Goal: Communication & Community: Answer question/provide support

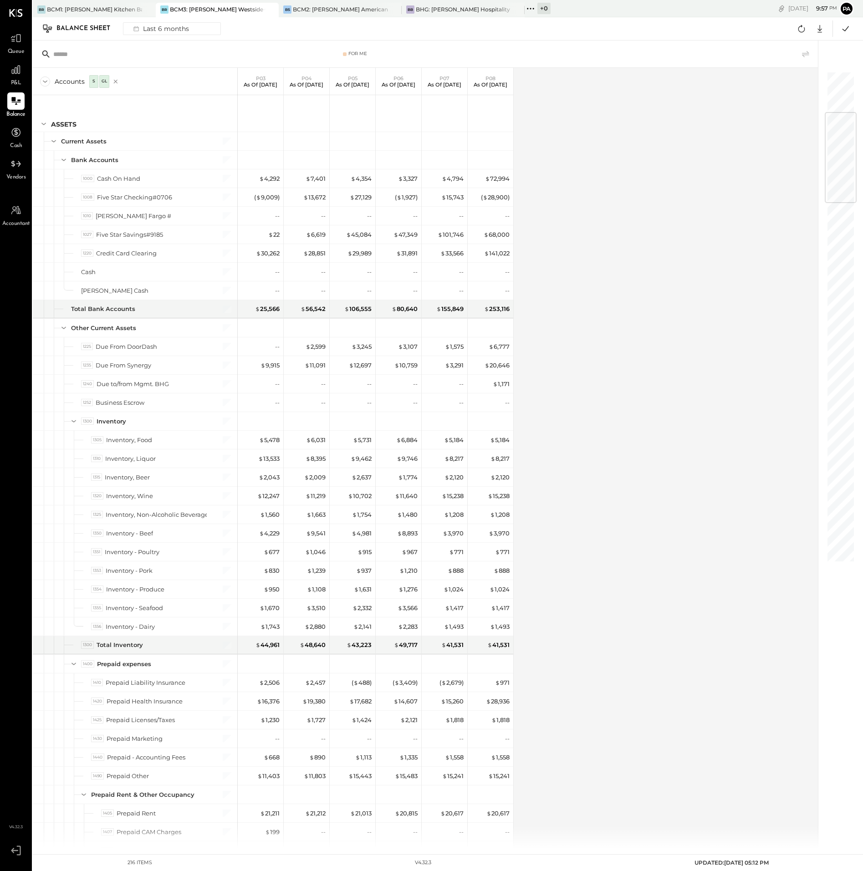
scroll to position [341, 0]
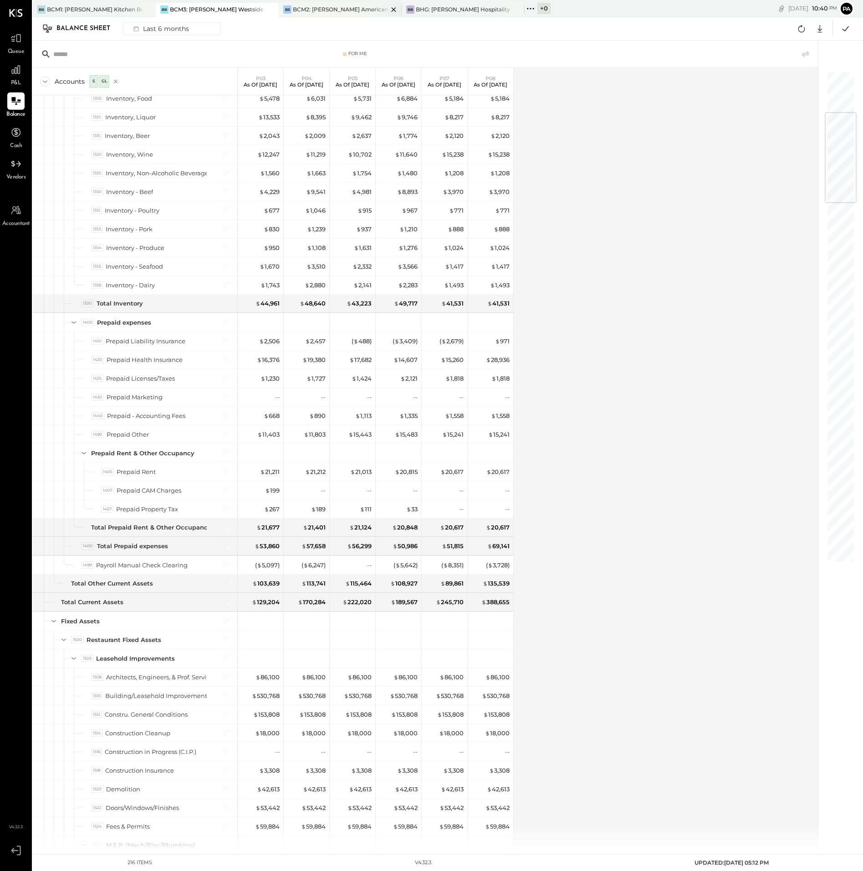
click at [323, 7] on div "BCM2: [PERSON_NAME] American Cooking" at bounding box center [340, 9] width 95 height 8
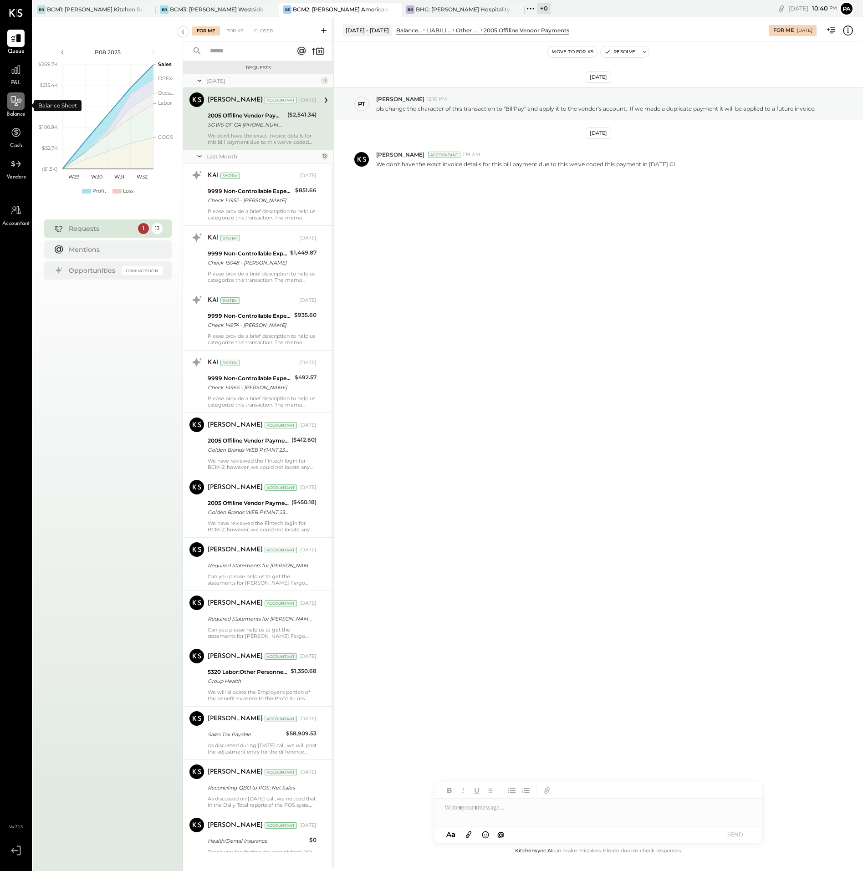
click at [16, 102] on icon at bounding box center [16, 101] width 12 height 12
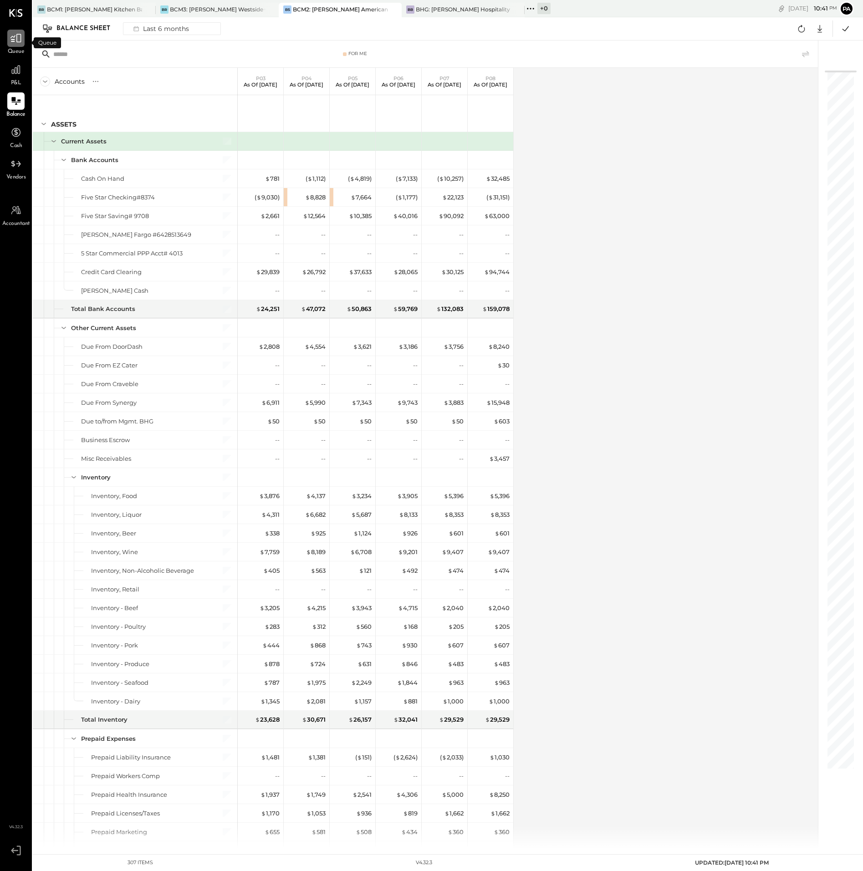
click at [16, 42] on icon at bounding box center [16, 38] width 12 height 12
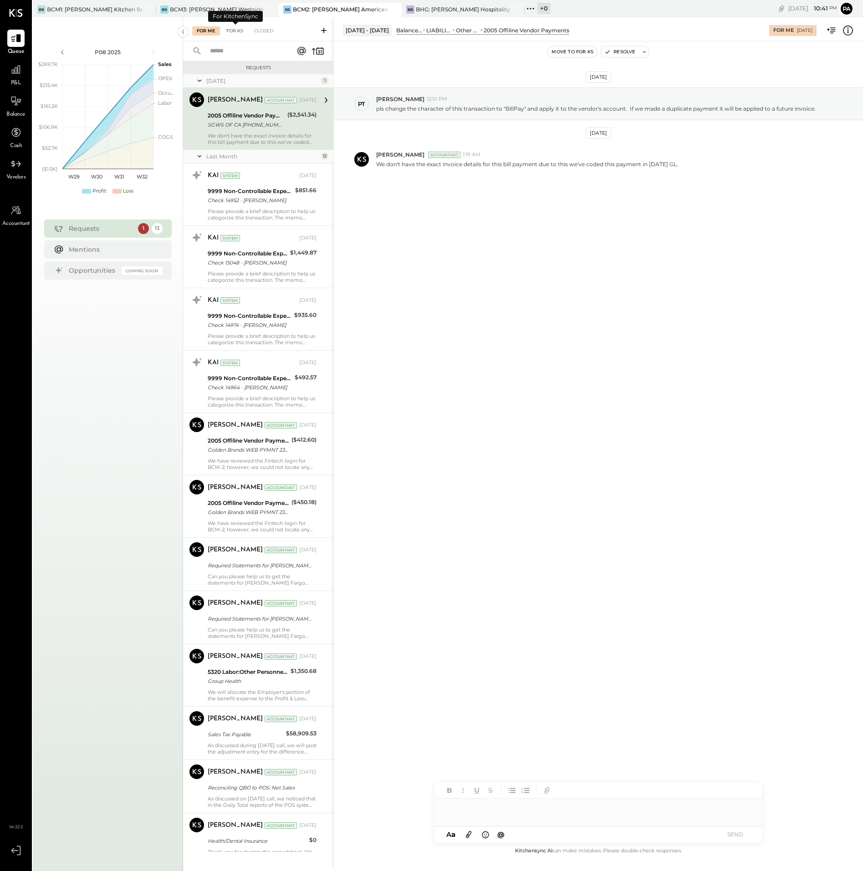
click at [234, 31] on div "For KS" at bounding box center [235, 30] width 26 height 9
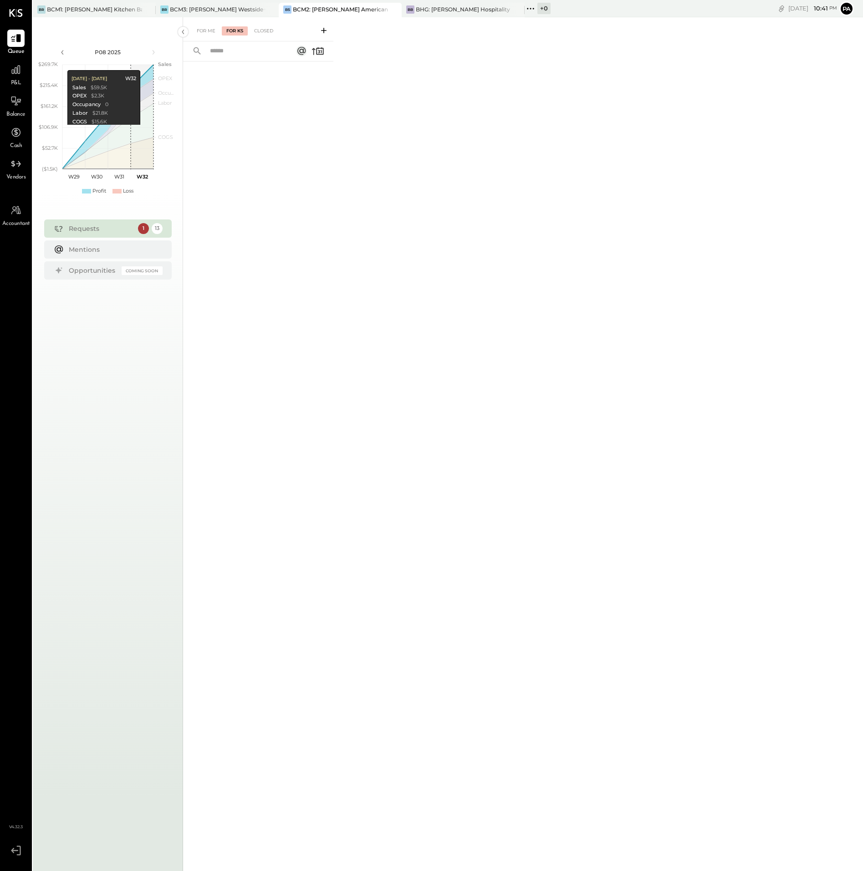
click at [325, 30] on icon at bounding box center [323, 30] width 5 height 5
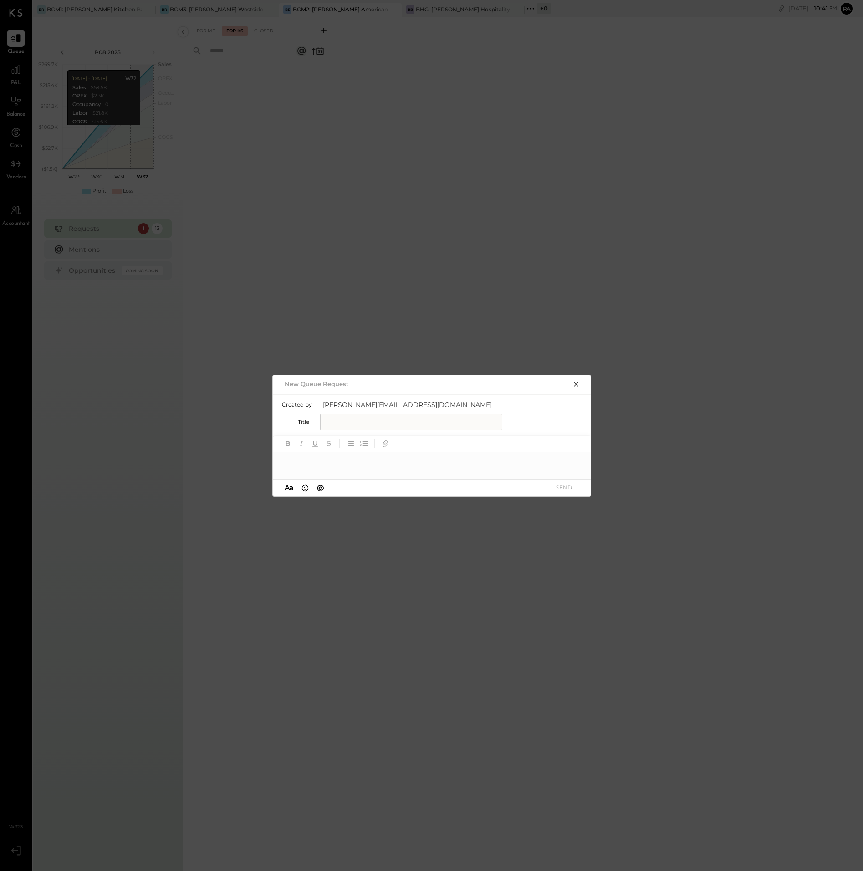
click at [352, 422] on input "text" at bounding box center [411, 422] width 182 height 16
drag, startPoint x: 372, startPoint y: 419, endPoint x: 313, endPoint y: 420, distance: 59.2
click at [313, 420] on div "**********" at bounding box center [432, 422] width 301 height 16
click at [387, 421] on input "**********" at bounding box center [411, 422] width 182 height 16
paste input "**********"
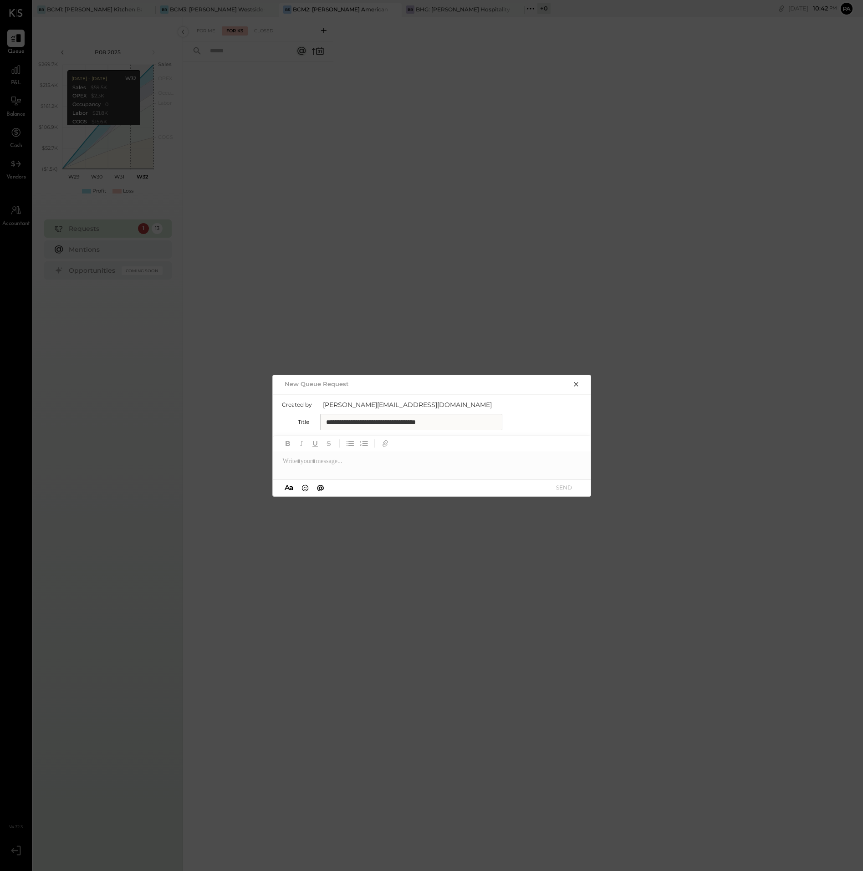
type input "**********"
click at [319, 461] on div at bounding box center [432, 461] width 319 height 18
click at [394, 460] on div "**********" at bounding box center [432, 461] width 319 height 18
click at [386, 472] on div "**********" at bounding box center [432, 465] width 319 height 27
drag, startPoint x: 519, startPoint y: 470, endPoint x: 563, endPoint y: 473, distance: 44.3
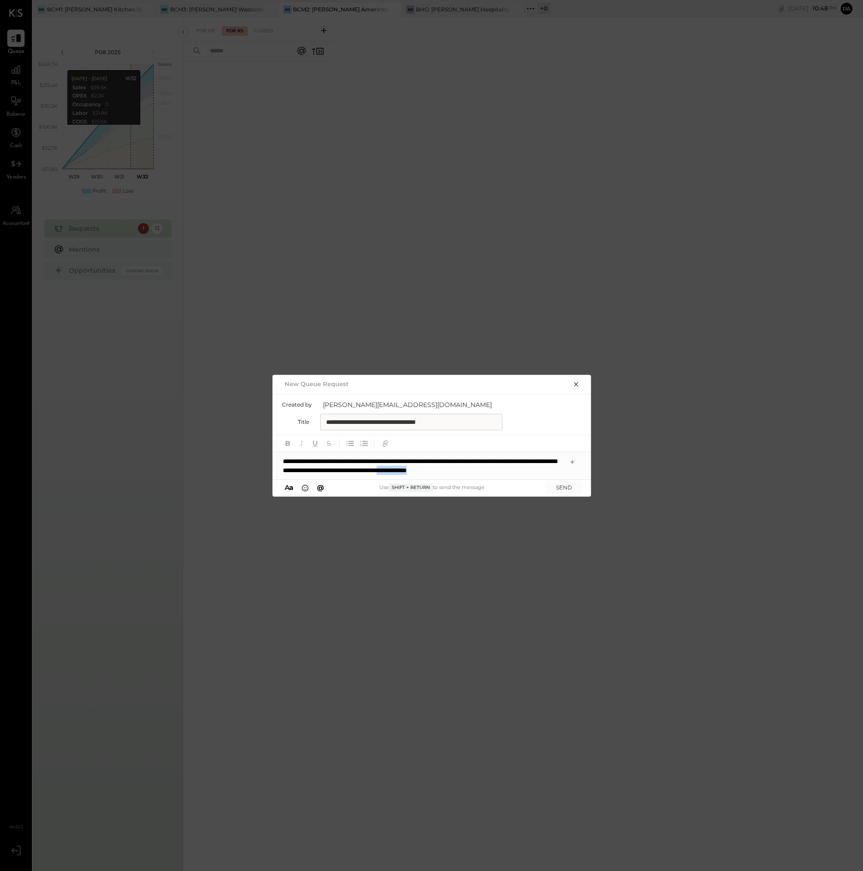
click at [563, 473] on div "**********" at bounding box center [432, 465] width 319 height 27
copy div "**********"
click at [569, 468] on div "**********" at bounding box center [432, 465] width 319 height 27
click at [568, 488] on button "SEND" at bounding box center [564, 487] width 36 height 12
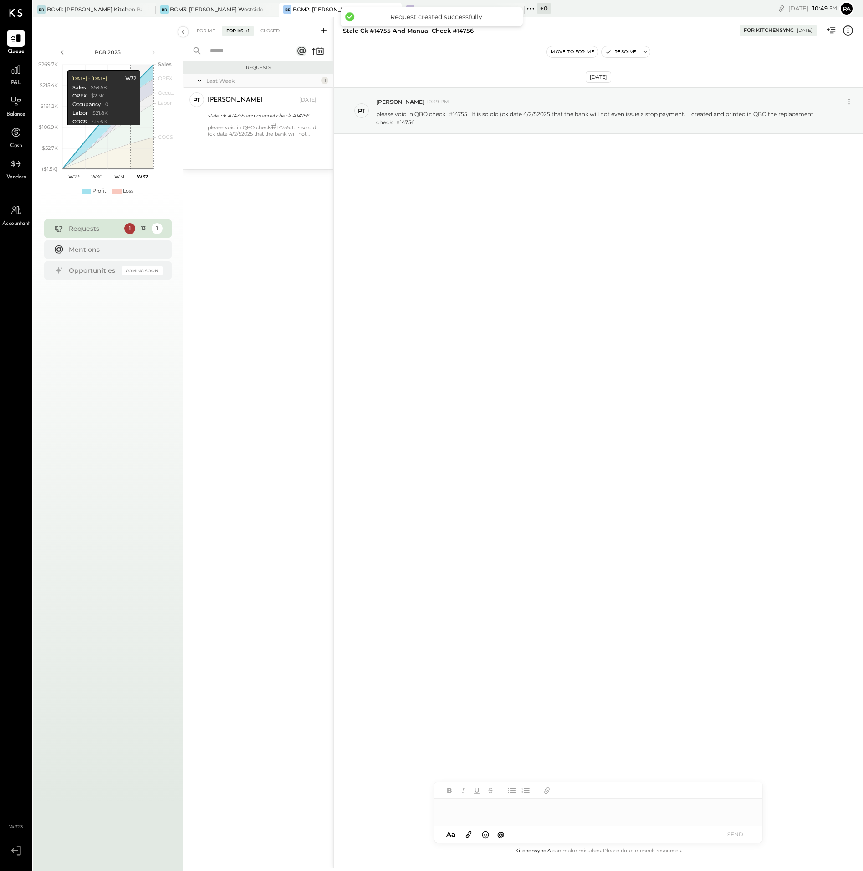
click at [460, 809] on div at bounding box center [598, 808] width 328 height 18
click at [470, 833] on icon at bounding box center [469, 834] width 10 height 10
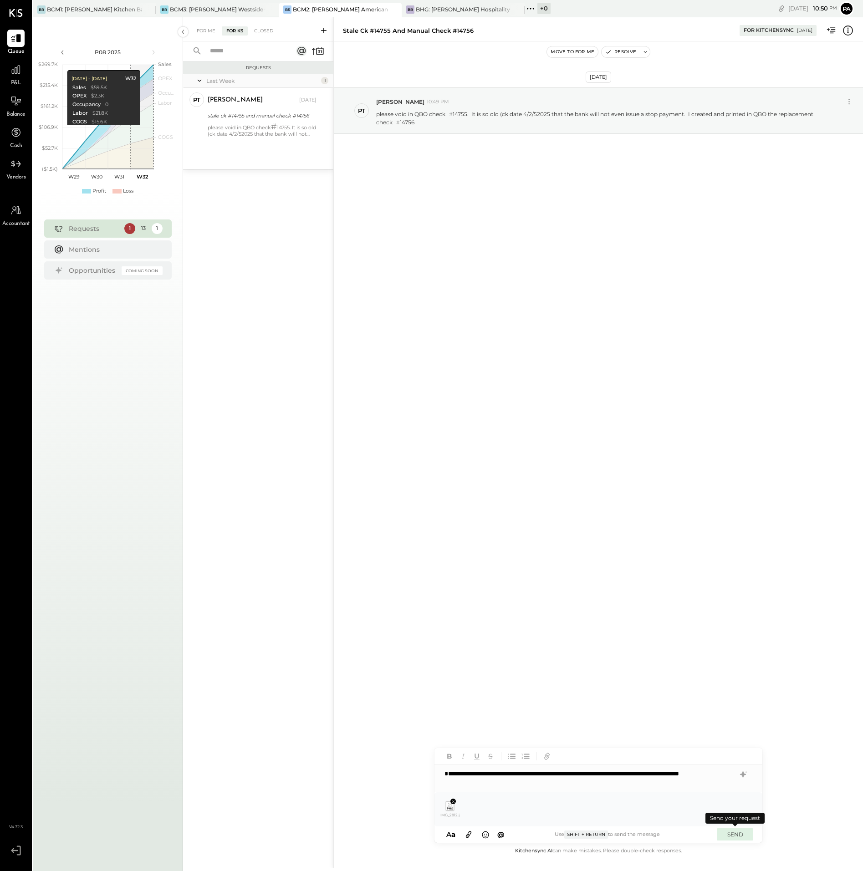
click at [735, 832] on button "SEND" at bounding box center [735, 834] width 36 height 12
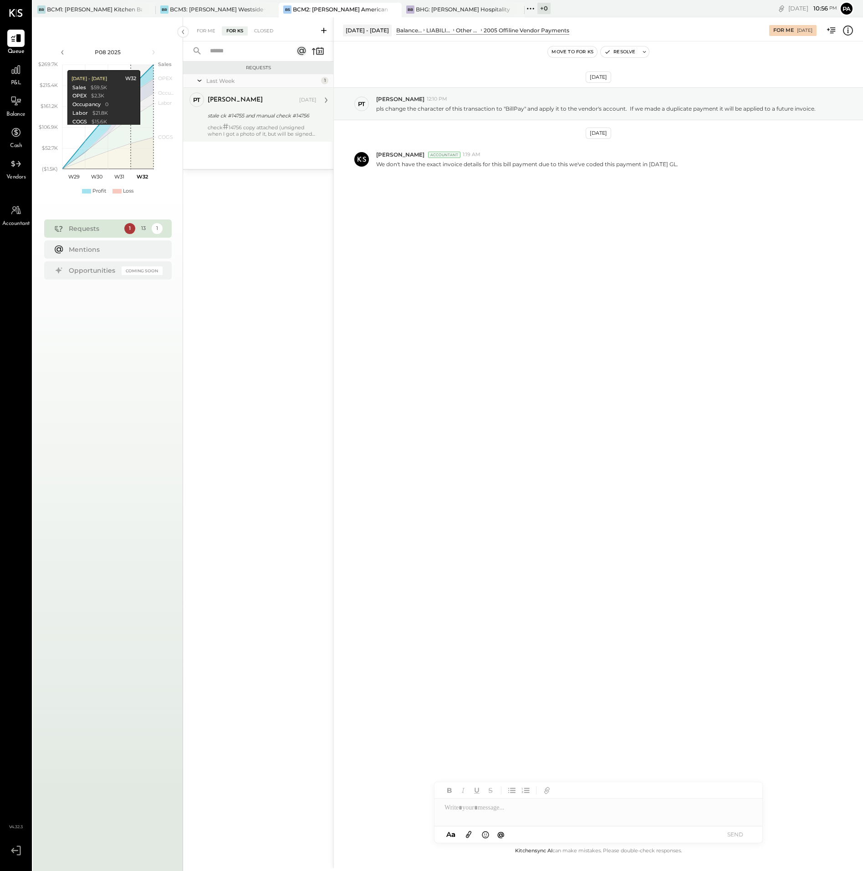
click at [260, 132] on div "check # 14756 copy attached (unsigned when I got a photo of it, but will be sig…" at bounding box center [262, 130] width 109 height 14
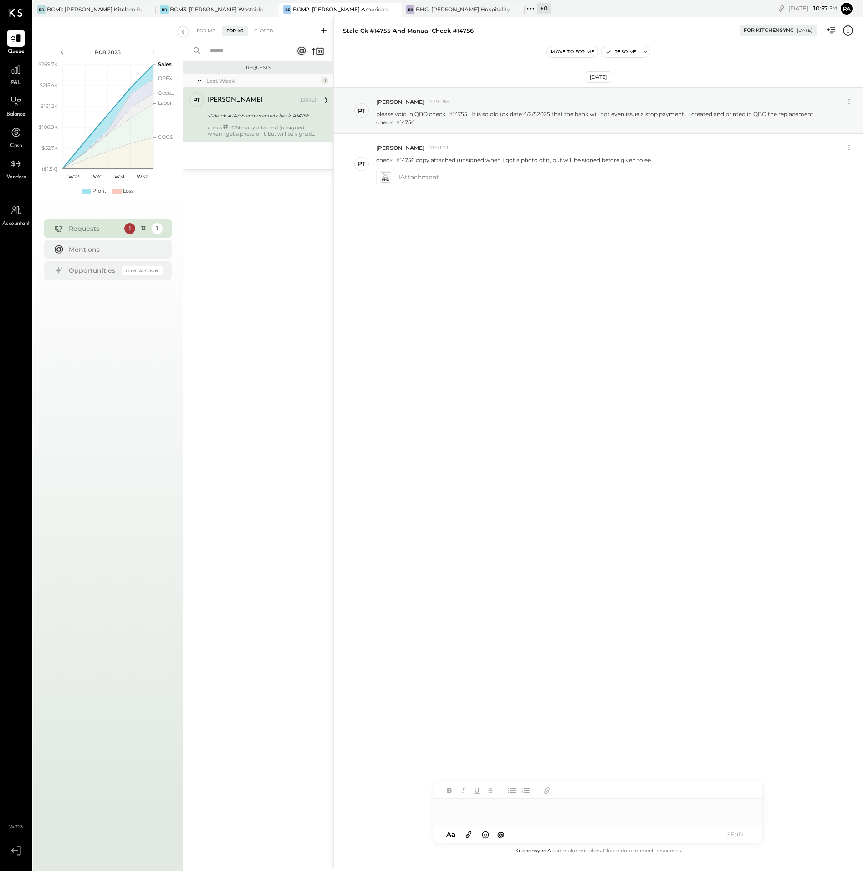
click at [472, 809] on div at bounding box center [598, 812] width 328 height 27
click at [468, 834] on icon at bounding box center [468, 834] width 5 height 7
click at [468, 836] on icon at bounding box center [468, 834] width 5 height 7
click at [686, 776] on div "**********" at bounding box center [598, 773] width 328 height 18
click at [736, 835] on button "SEND" at bounding box center [735, 834] width 36 height 12
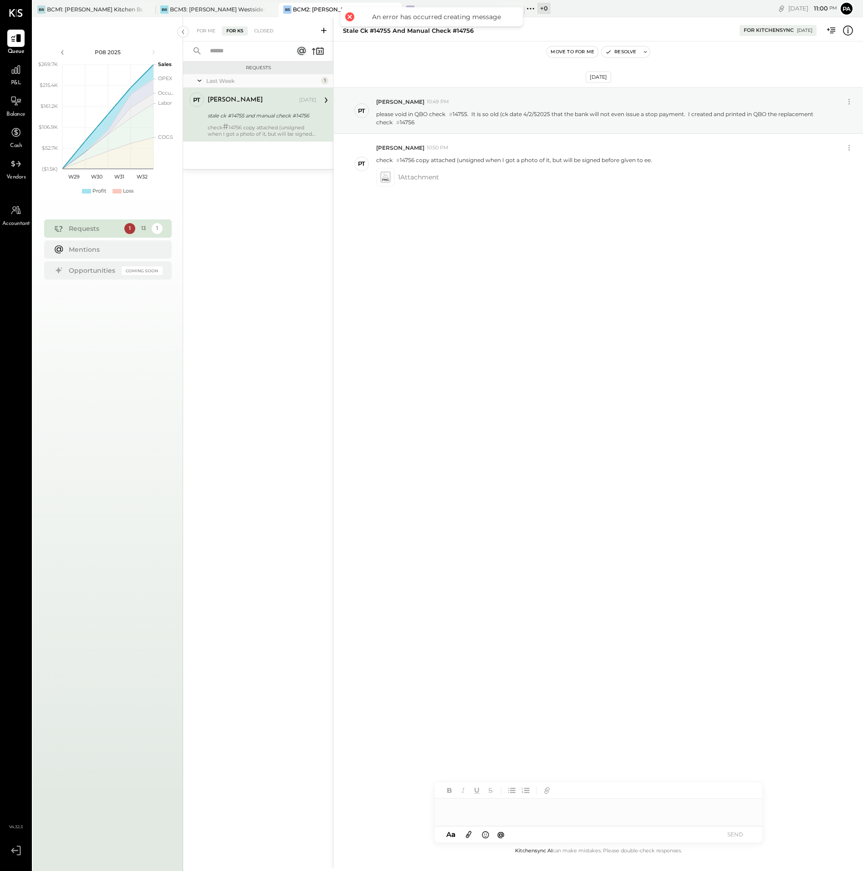
click at [517, 812] on div at bounding box center [598, 808] width 328 height 18
click at [469, 833] on icon at bounding box center [469, 834] width 10 height 10
click at [454, 804] on icon at bounding box center [450, 806] width 8 height 9
click at [454, 802] on icon at bounding box center [453, 801] width 2 height 2
click at [469, 834] on icon at bounding box center [469, 834] width 10 height 10
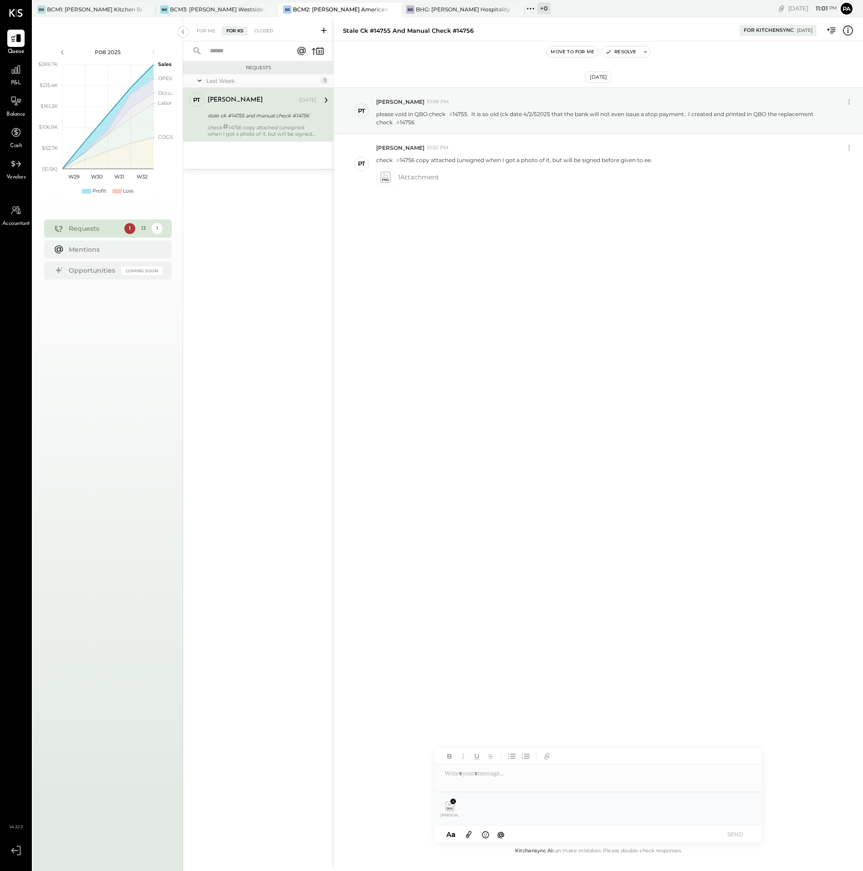
click at [469, 833] on icon at bounding box center [469, 834] width 10 height 10
click at [469, 775] on div at bounding box center [598, 773] width 328 height 18
click at [734, 833] on button "SEND" at bounding box center [735, 834] width 36 height 12
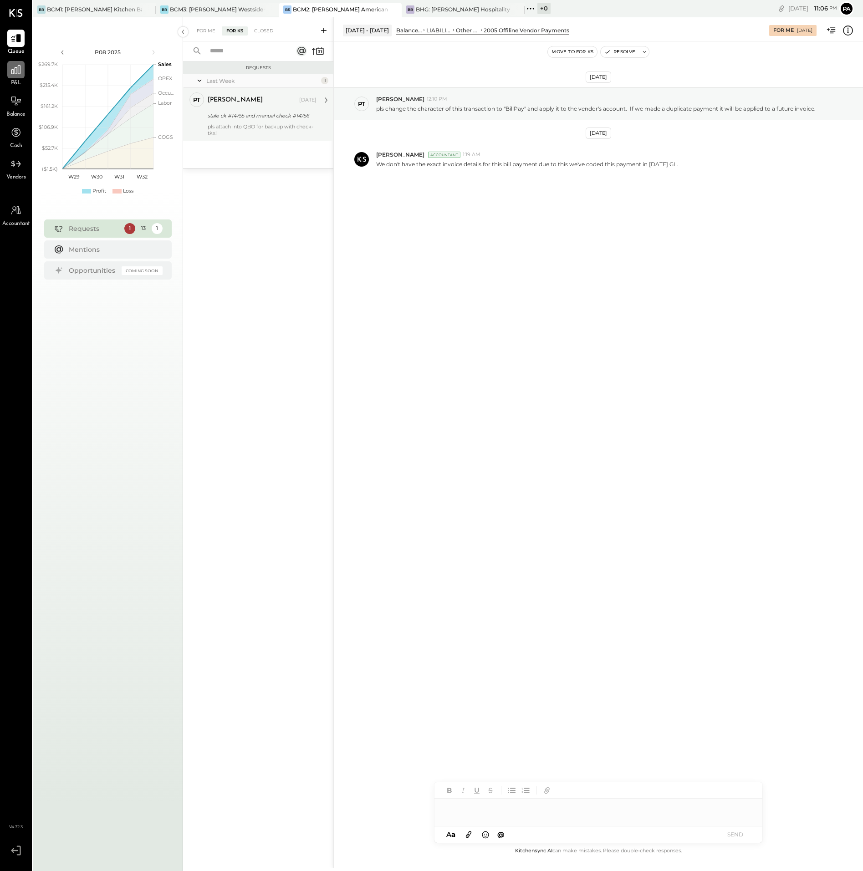
click at [20, 70] on icon at bounding box center [15, 69] width 9 height 9
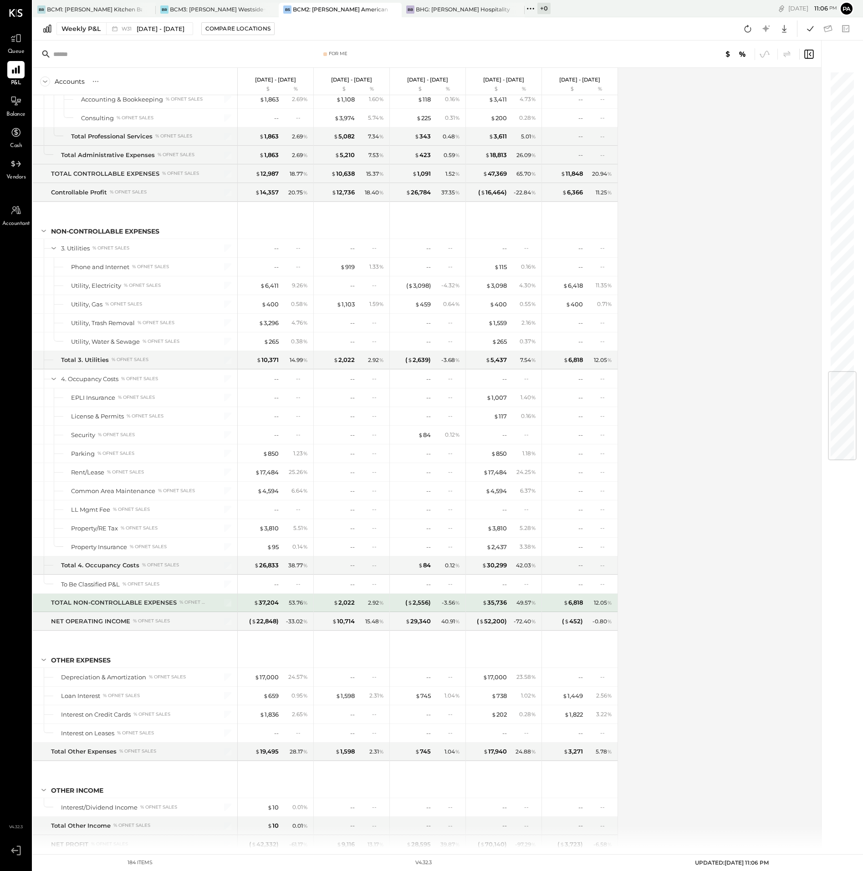
scroll to position [2532, 0]
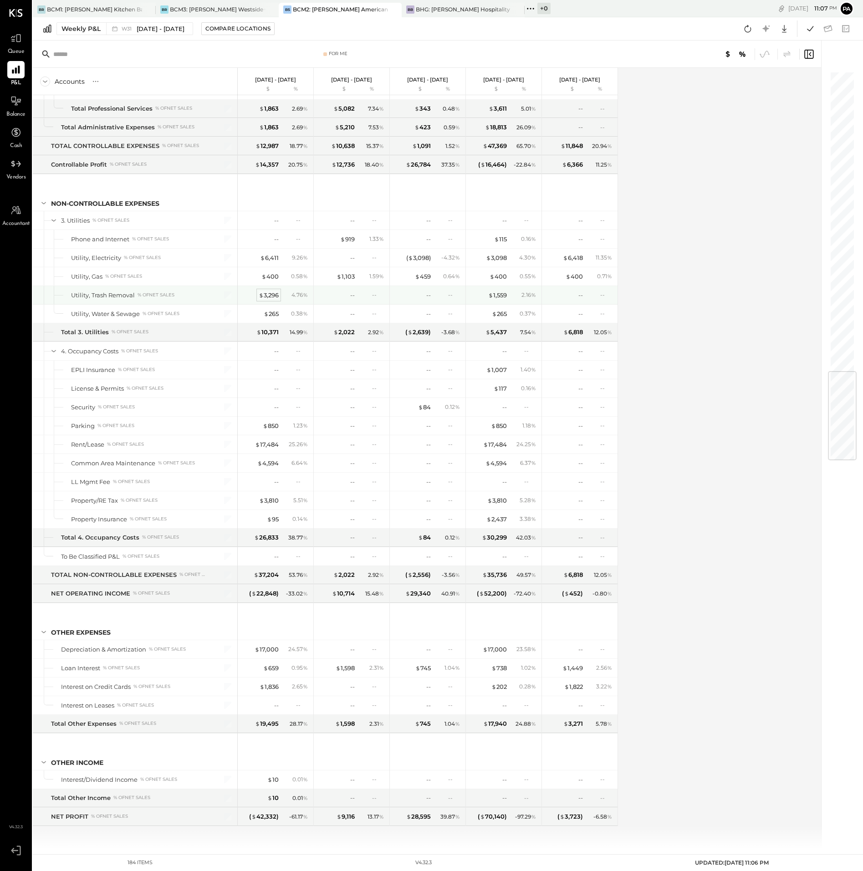
click at [268, 295] on div "$ 3,296" at bounding box center [269, 295] width 20 height 9
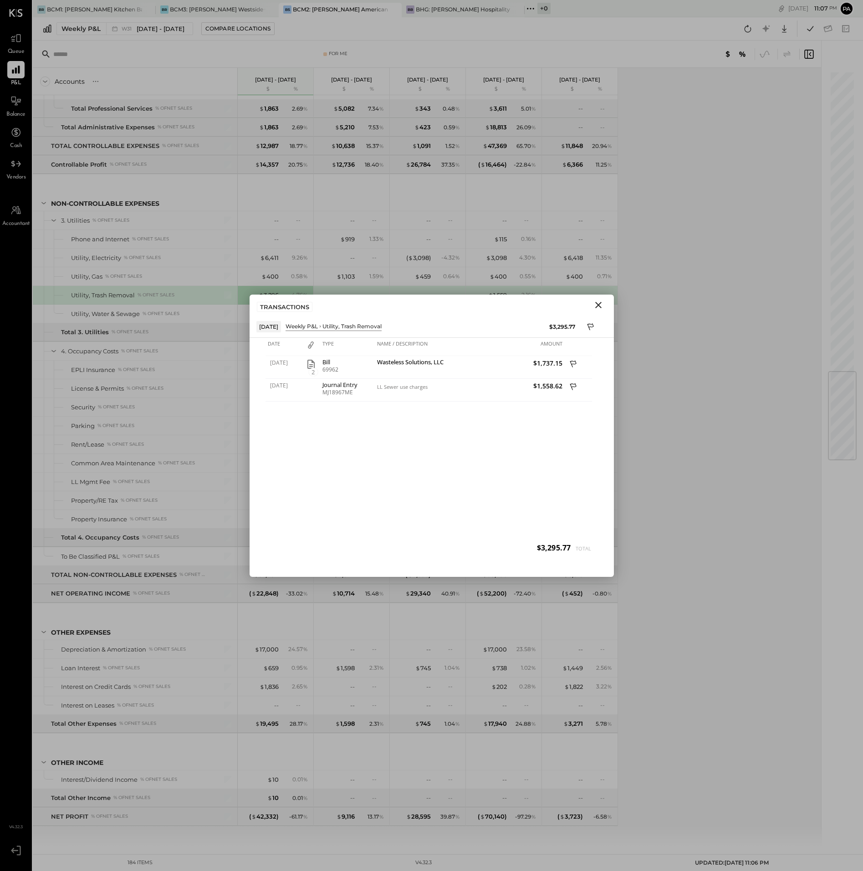
click at [597, 304] on icon "Close" at bounding box center [598, 305] width 6 height 6
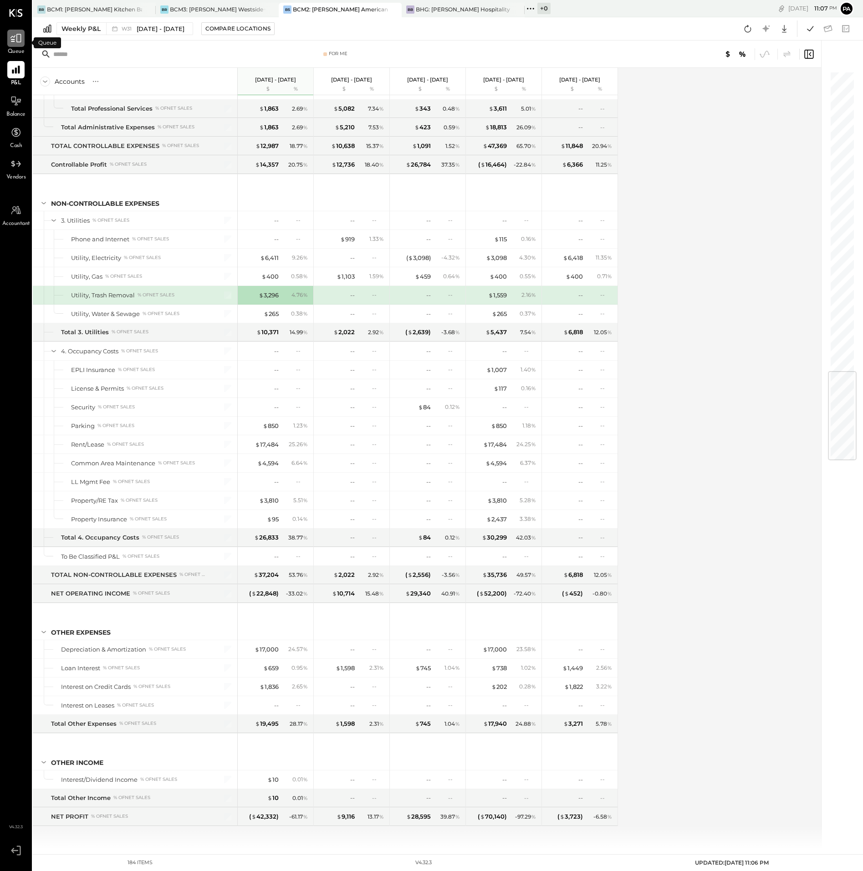
click at [18, 41] on icon at bounding box center [16, 38] width 12 height 12
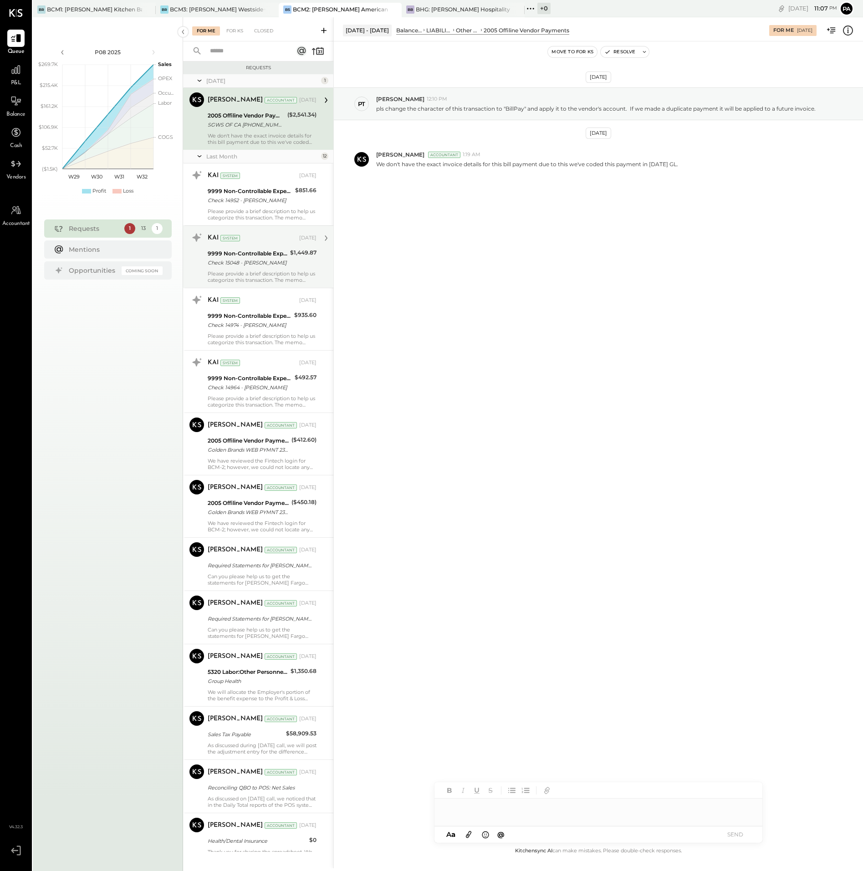
click at [254, 270] on div "KAI System [DATE] 9999 Non-Controllable Expenses:To Be Classified P&L Check 150…" at bounding box center [262, 256] width 109 height 53
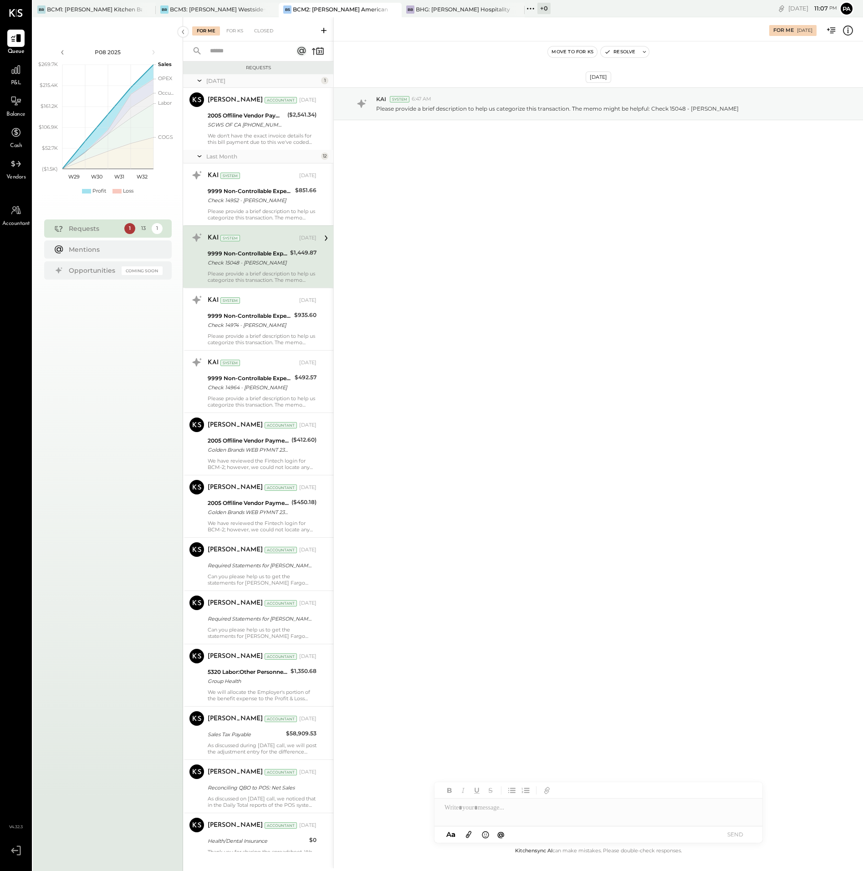
click at [496, 807] on div at bounding box center [598, 808] width 328 height 18
click at [549, 818] on div "**********" at bounding box center [598, 803] width 328 height 46
drag, startPoint x: 654, startPoint y: 809, endPoint x: 657, endPoint y: 819, distance: 10.9
click at [657, 819] on div "**********" at bounding box center [598, 803] width 328 height 46
click at [637, 815] on div "**********" at bounding box center [598, 803] width 328 height 46
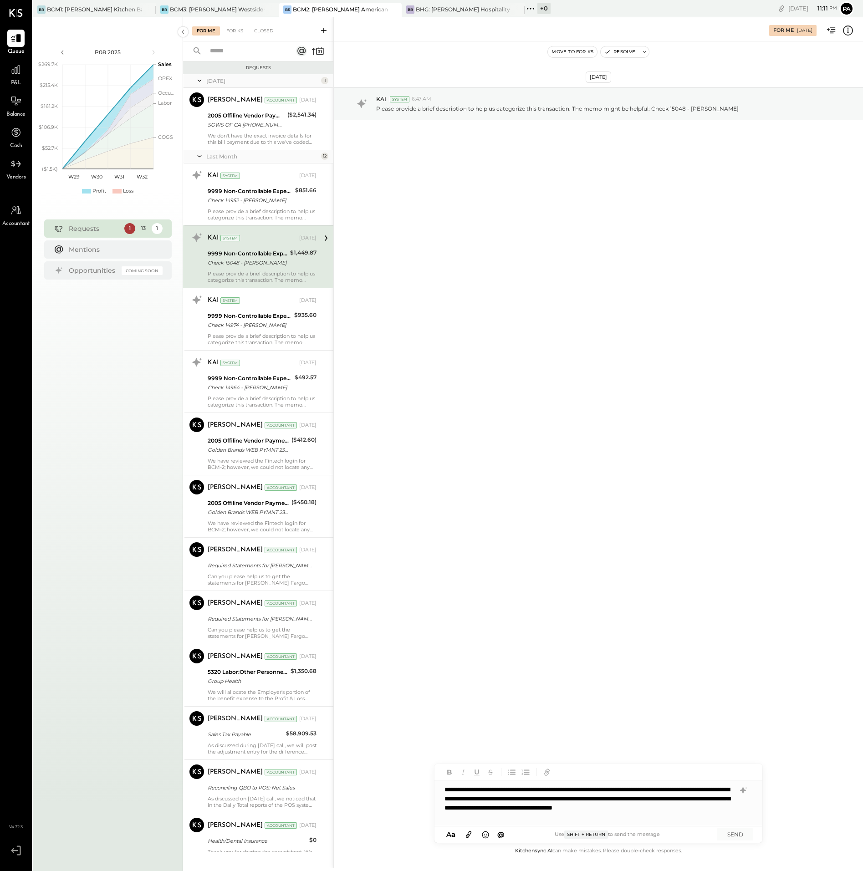
click at [469, 833] on icon at bounding box center [469, 834] width 10 height 10
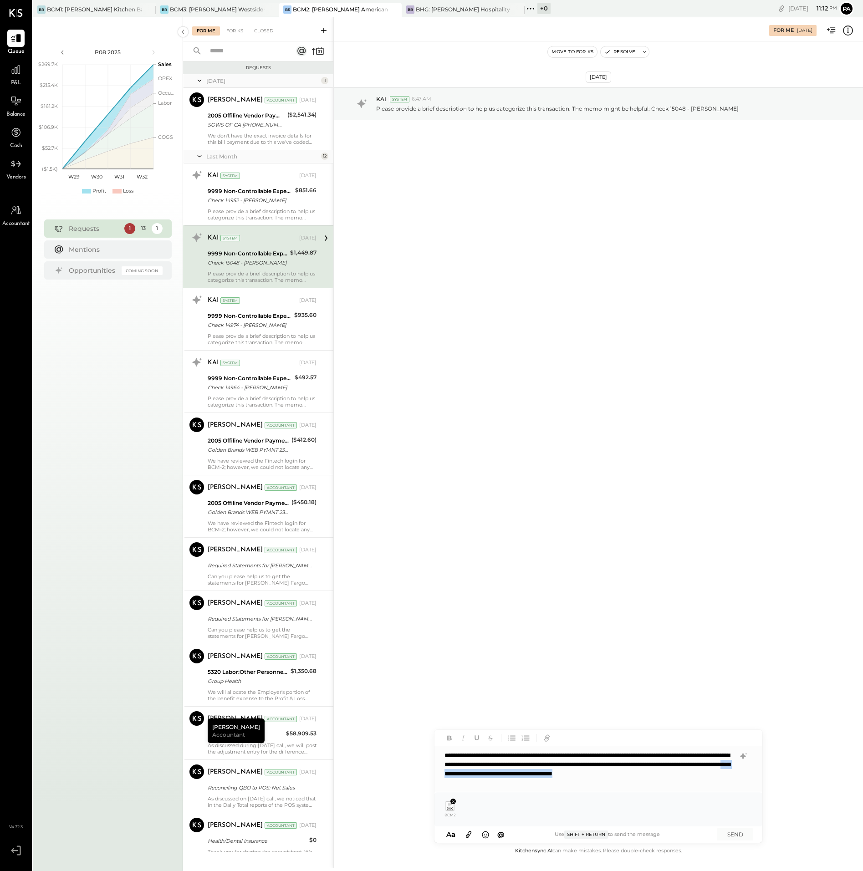
drag, startPoint x: 656, startPoint y: 774, endPoint x: 659, endPoint y: 782, distance: 9.2
click at [659, 782] on div "**********" at bounding box center [598, 769] width 328 height 46
copy div "**"
click at [736, 834] on button "SEND" at bounding box center [735, 834] width 36 height 12
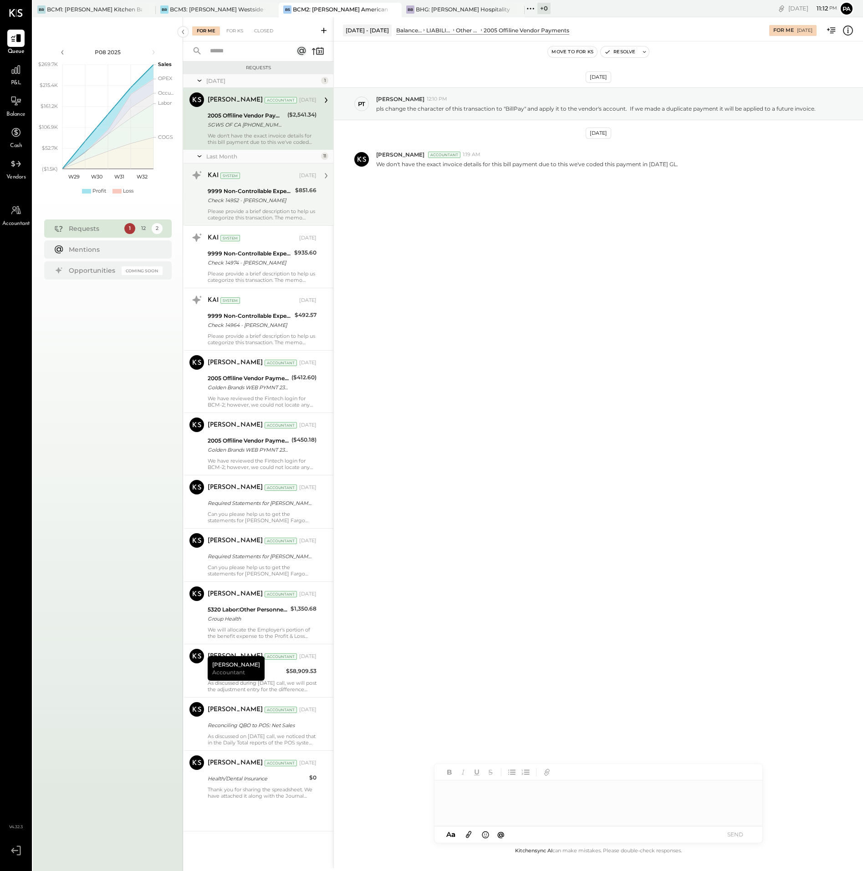
click at [260, 201] on div "Check 14952 - [PERSON_NAME]" at bounding box center [250, 200] width 85 height 9
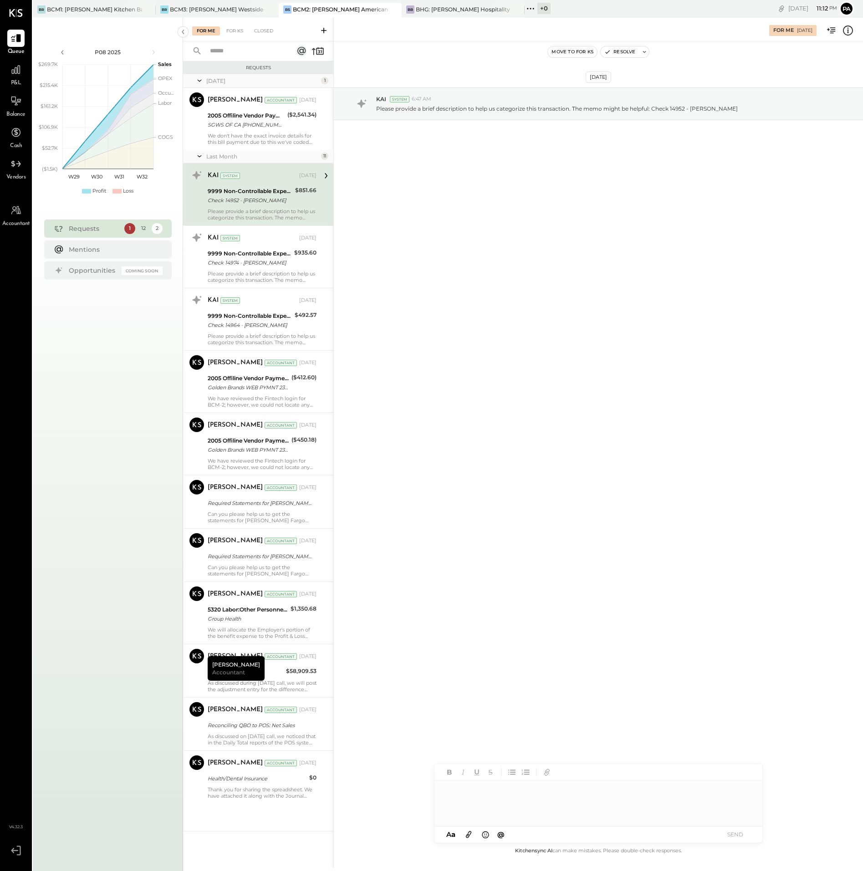
click at [465, 792] on div at bounding box center [598, 803] width 328 height 46
click at [444, 806] on div "**********" at bounding box center [598, 808] width 328 height 18
drag, startPoint x: 484, startPoint y: 808, endPoint x: 500, endPoint y: 809, distance: 16.0
click at [500, 809] on div "**********" at bounding box center [598, 808] width 328 height 18
click at [499, 806] on div "**********" at bounding box center [598, 808] width 328 height 18
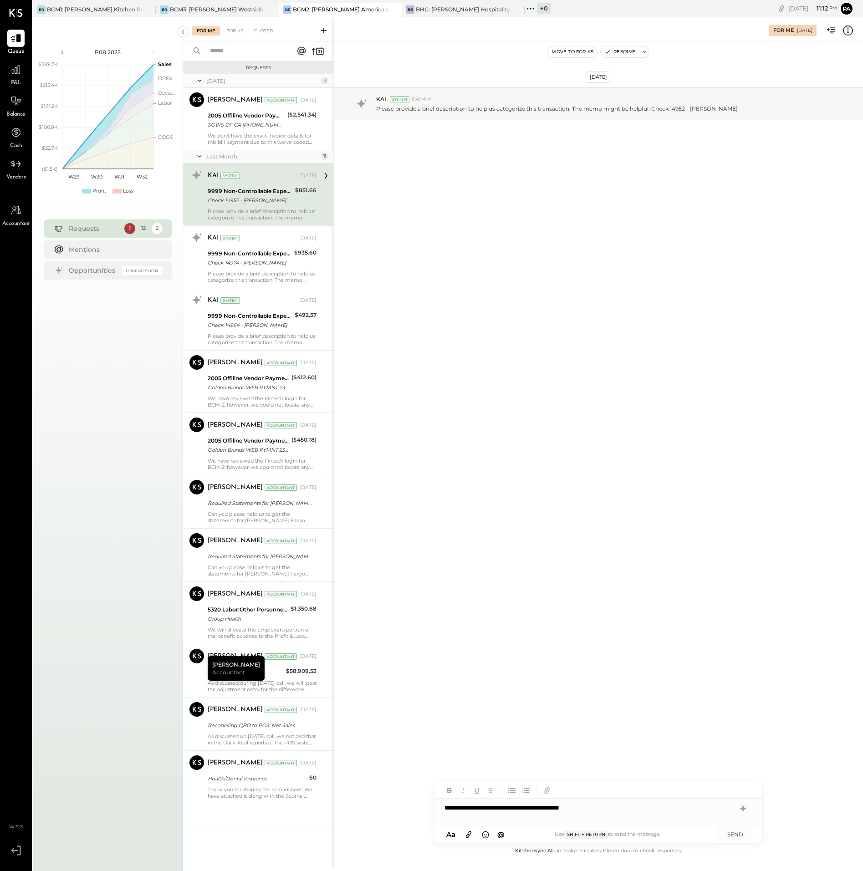
click at [468, 834] on icon at bounding box center [468, 834] width 5 height 7
click at [736, 834] on button "SEND" at bounding box center [735, 834] width 36 height 12
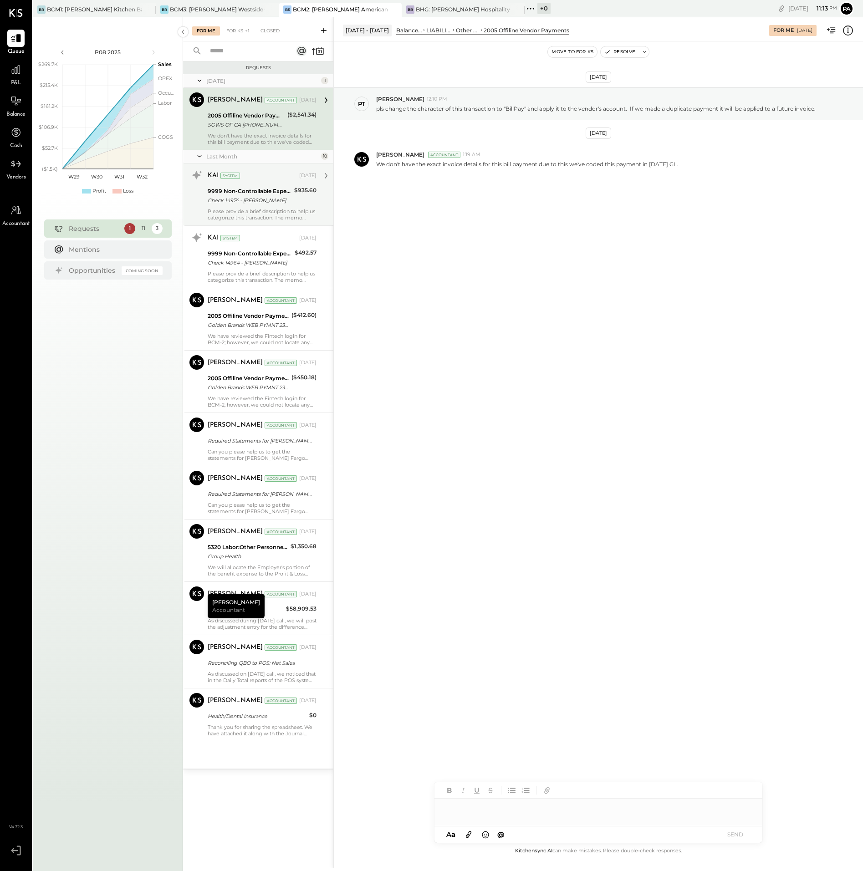
click at [260, 203] on div "Check 14974 - [PERSON_NAME]" at bounding box center [250, 200] width 84 height 9
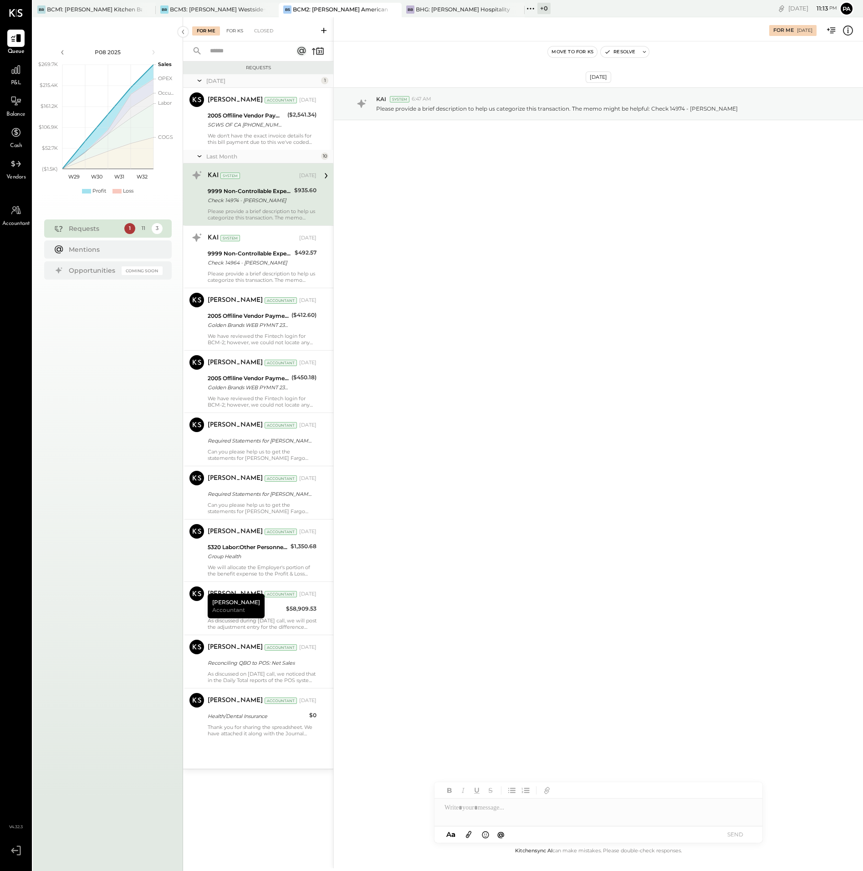
click at [236, 31] on div "For KS" at bounding box center [235, 30] width 26 height 9
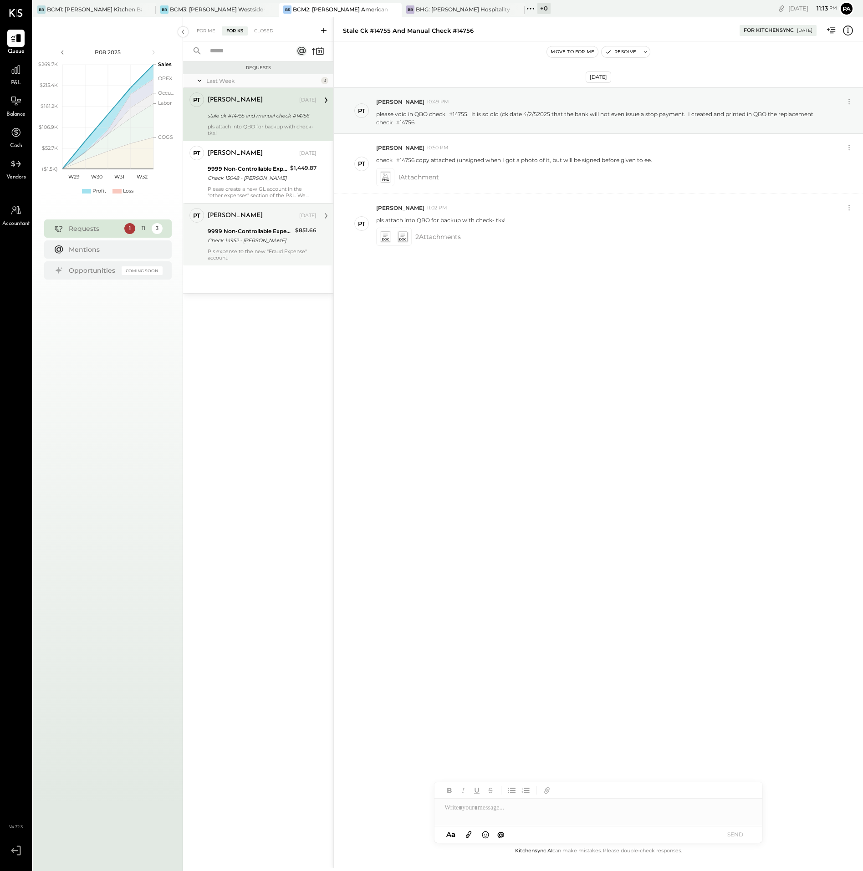
click at [250, 253] on div "Pls expense to the new "Fraud Expense" account." at bounding box center [262, 254] width 109 height 13
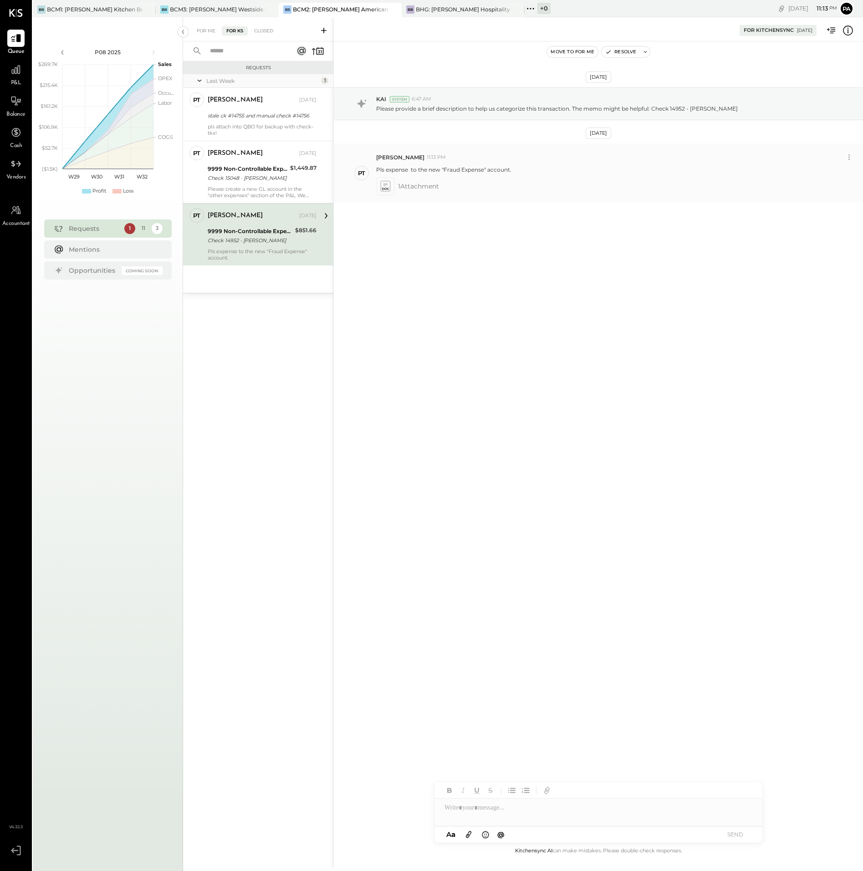
drag, startPoint x: 518, startPoint y: 171, endPoint x: 376, endPoint y: 170, distance: 141.6
click at [376, 170] on div "Pls expense to the new "Fraud Expense" account." at bounding box center [615, 169] width 479 height 10
copy p "Pls expense to the new "Fraud Expense" account."
click at [206, 31] on div "For Me" at bounding box center [206, 30] width 28 height 9
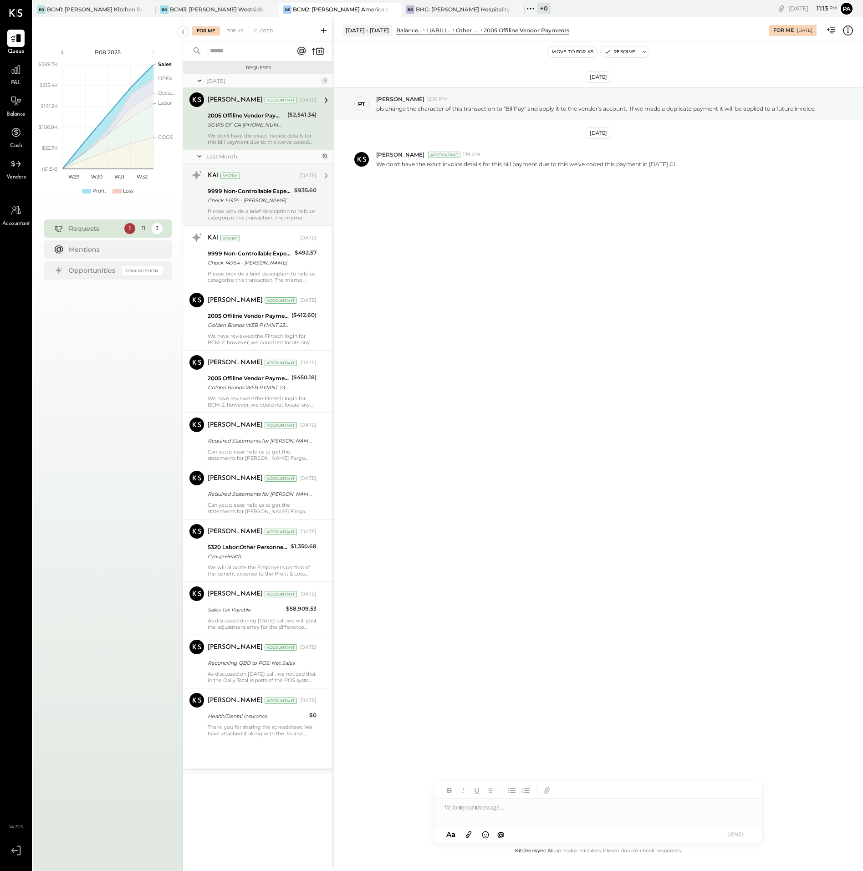
click at [255, 210] on div "Please provide a brief description to help us categorize this transaction. The …" at bounding box center [262, 214] width 109 height 13
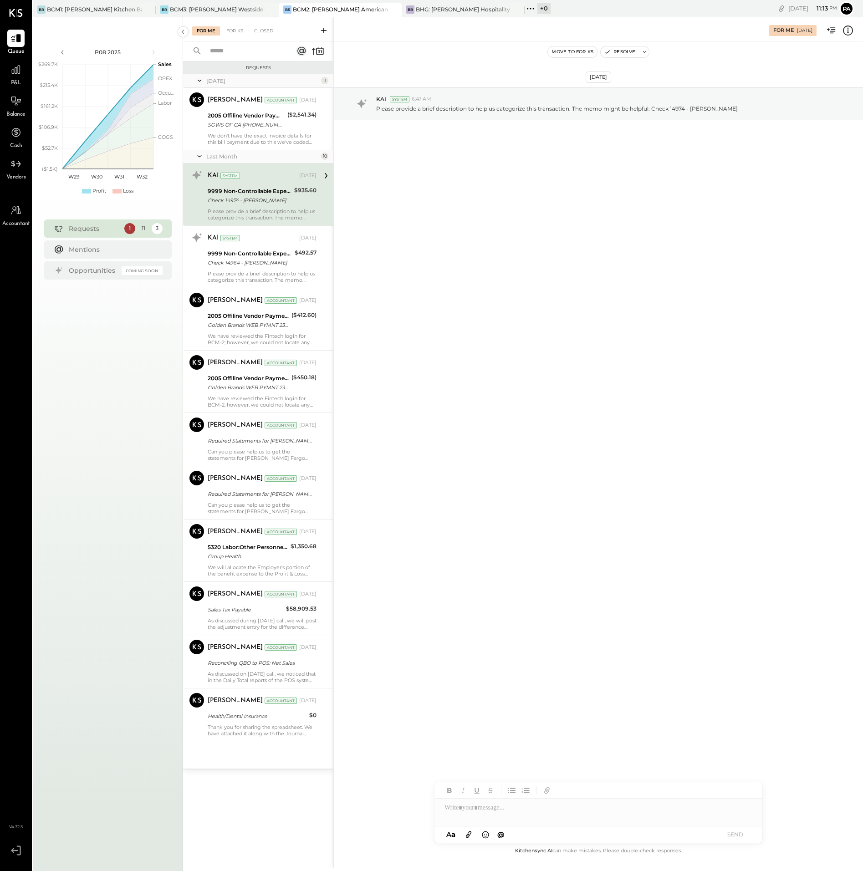
click at [517, 810] on div at bounding box center [598, 808] width 328 height 18
click at [466, 834] on icon at bounding box center [469, 834] width 10 height 10
click at [734, 836] on button "SEND" at bounding box center [735, 834] width 36 height 12
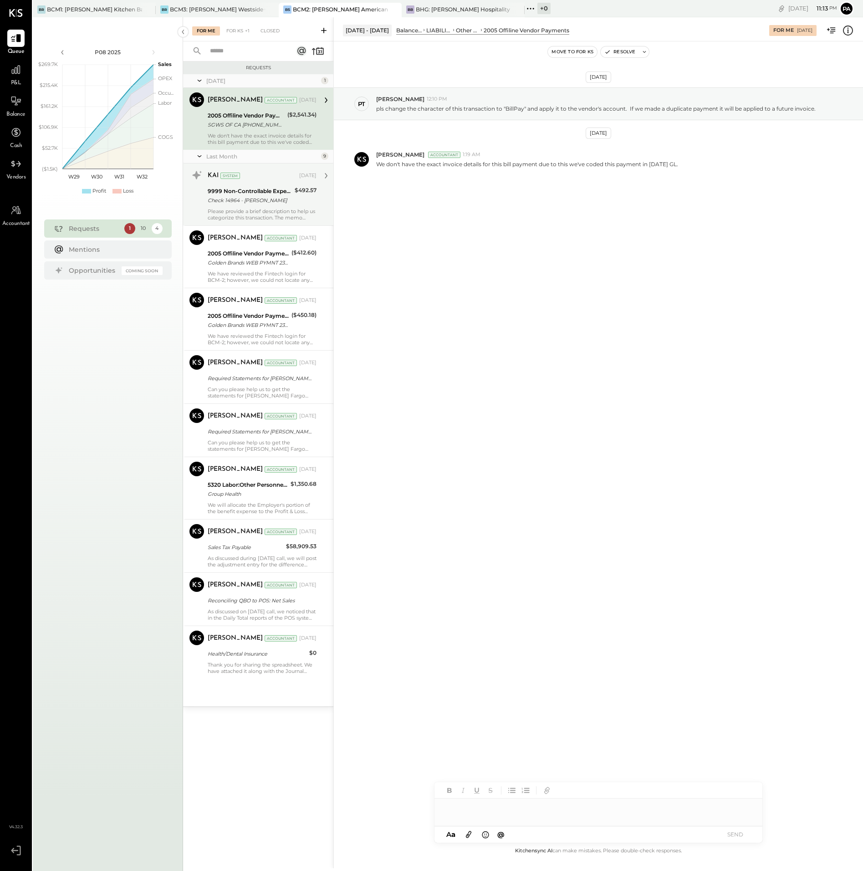
click at [250, 203] on div "Check 14964 - [PERSON_NAME]" at bounding box center [250, 200] width 84 height 9
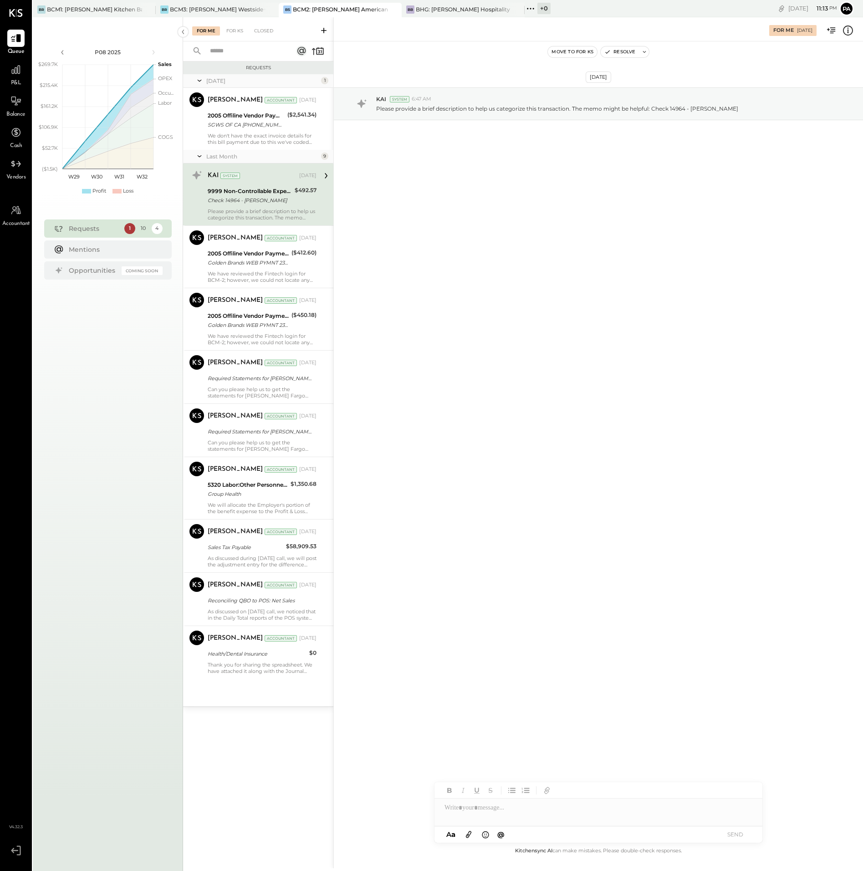
click at [256, 204] on div "Check 14964 - [PERSON_NAME]" at bounding box center [250, 200] width 84 height 9
click at [478, 806] on div at bounding box center [598, 808] width 328 height 18
click at [468, 833] on icon at bounding box center [469, 834] width 10 height 10
click at [729, 833] on button "SEND" at bounding box center [735, 834] width 36 height 12
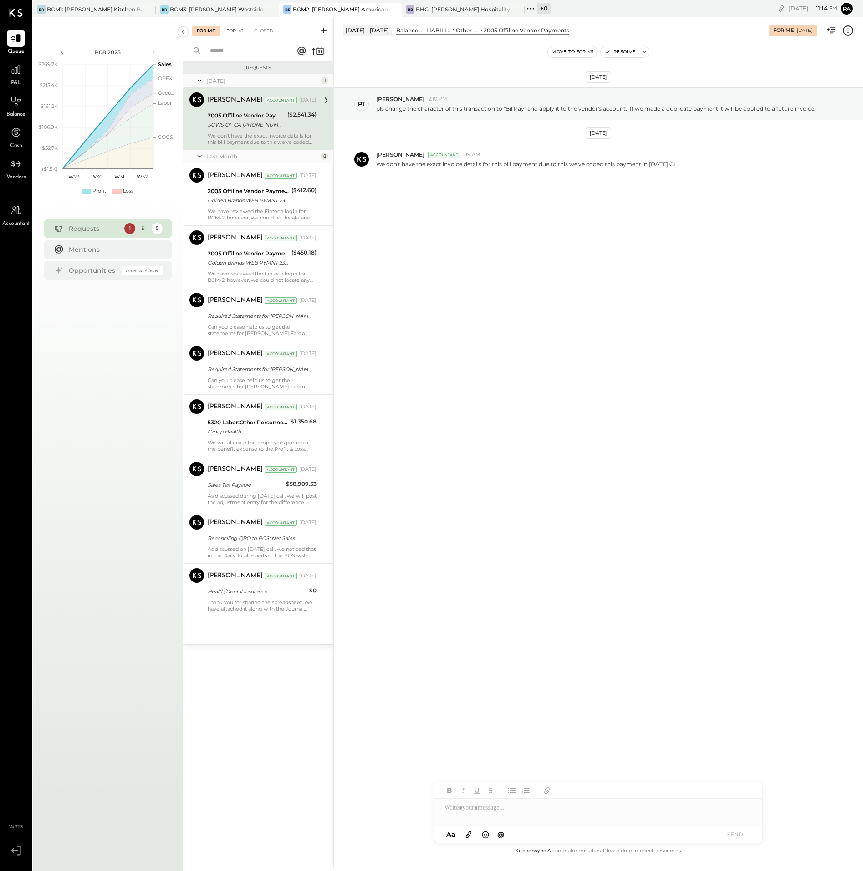
click at [235, 28] on div "For KS" at bounding box center [235, 30] width 26 height 9
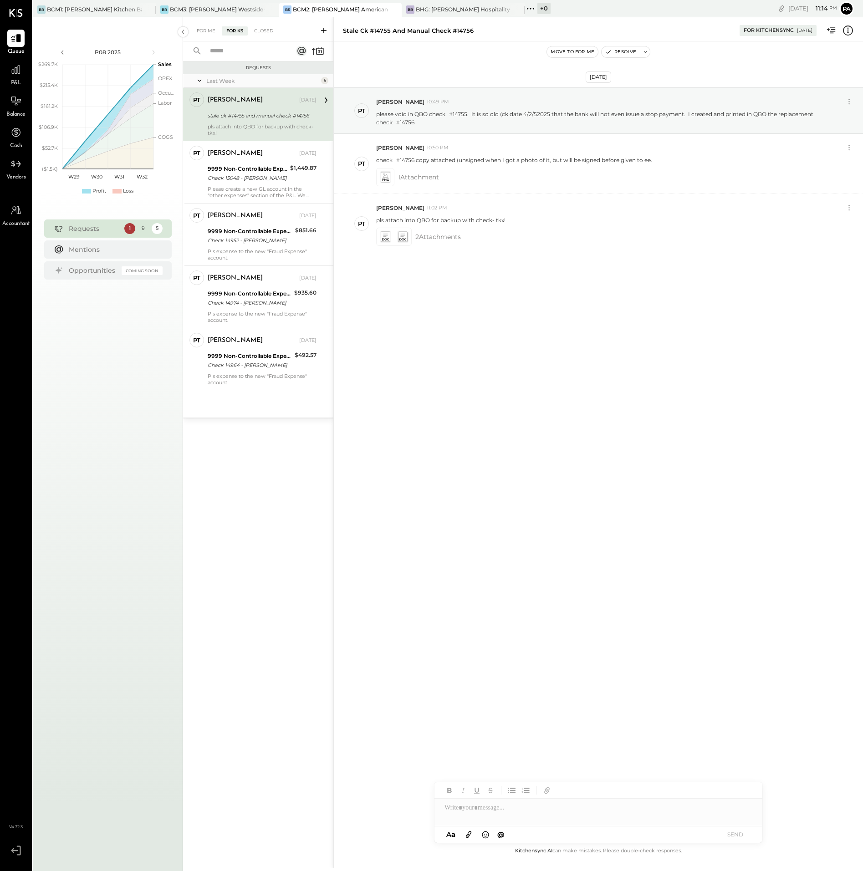
click at [324, 30] on icon at bounding box center [323, 30] width 5 height 5
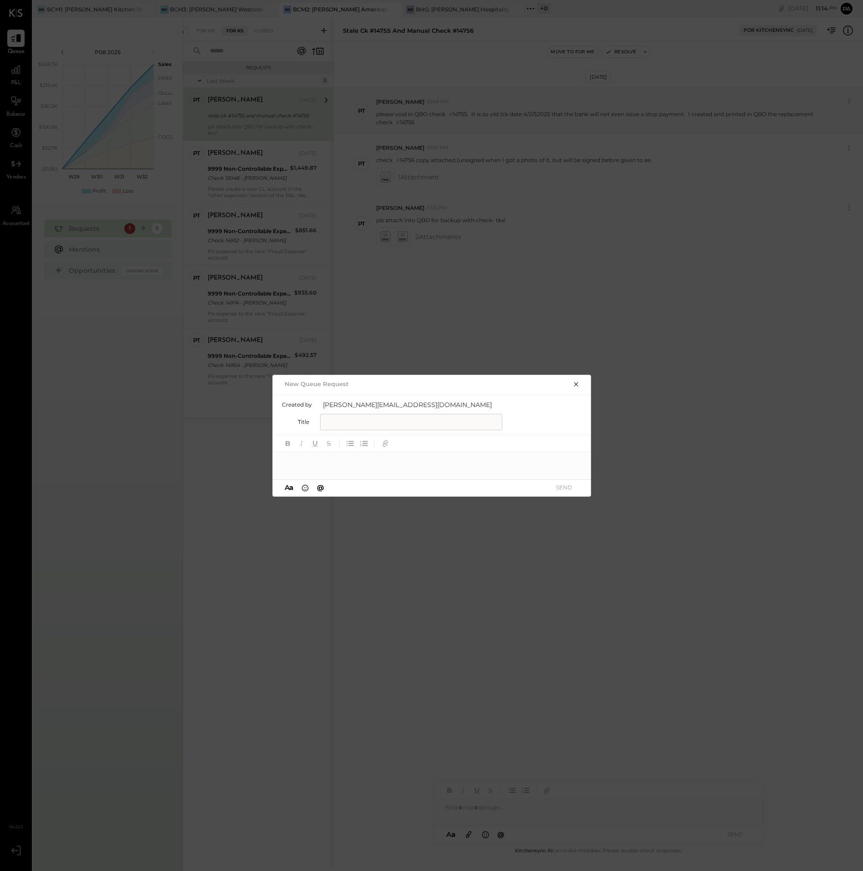
click at [333, 426] on input "text" at bounding box center [411, 422] width 182 height 16
type input "**********"
click at [338, 464] on div at bounding box center [432, 461] width 319 height 18
drag, startPoint x: 363, startPoint y: 463, endPoint x: 203, endPoint y: 467, distance: 160.3
click at [203, 467] on div "**********" at bounding box center [431, 435] width 863 height 871
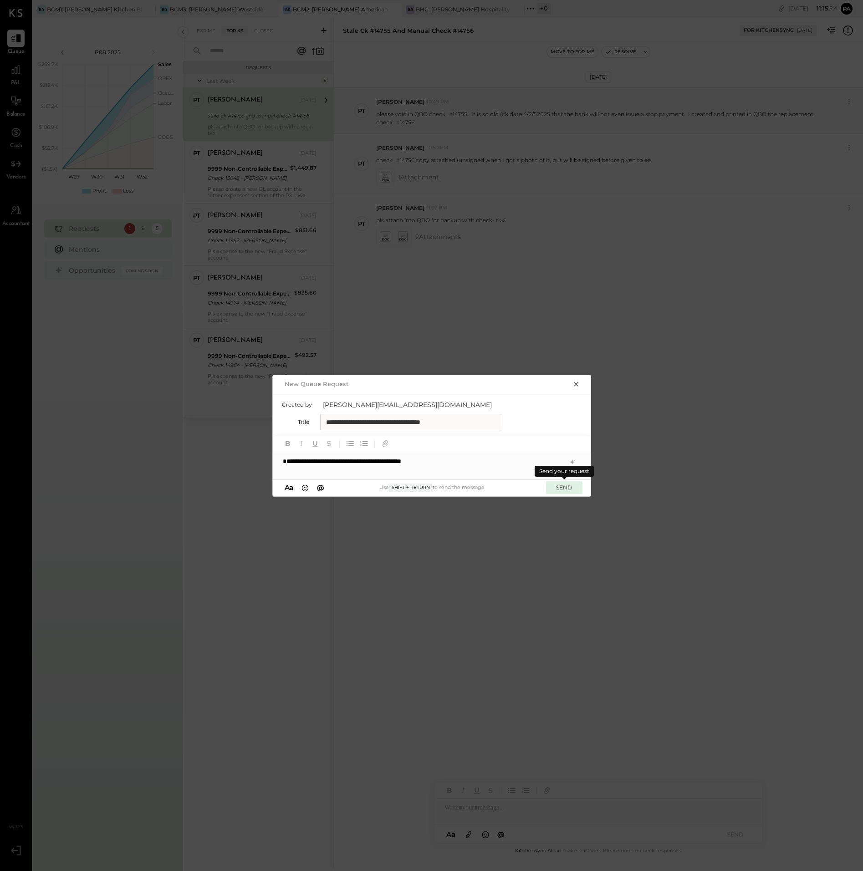
click at [566, 487] on button "SEND" at bounding box center [564, 487] width 36 height 12
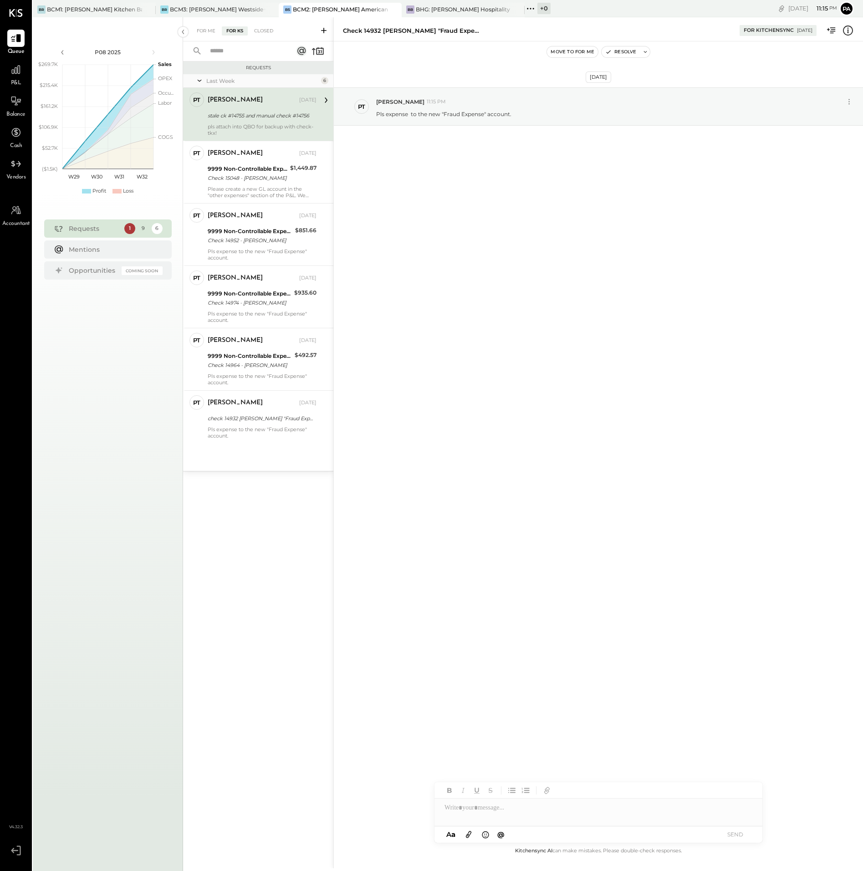
click at [469, 833] on icon at bounding box center [469, 834] width 10 height 10
click at [469, 778] on div at bounding box center [598, 773] width 328 height 18
click at [732, 831] on button "SEND" at bounding box center [735, 834] width 36 height 12
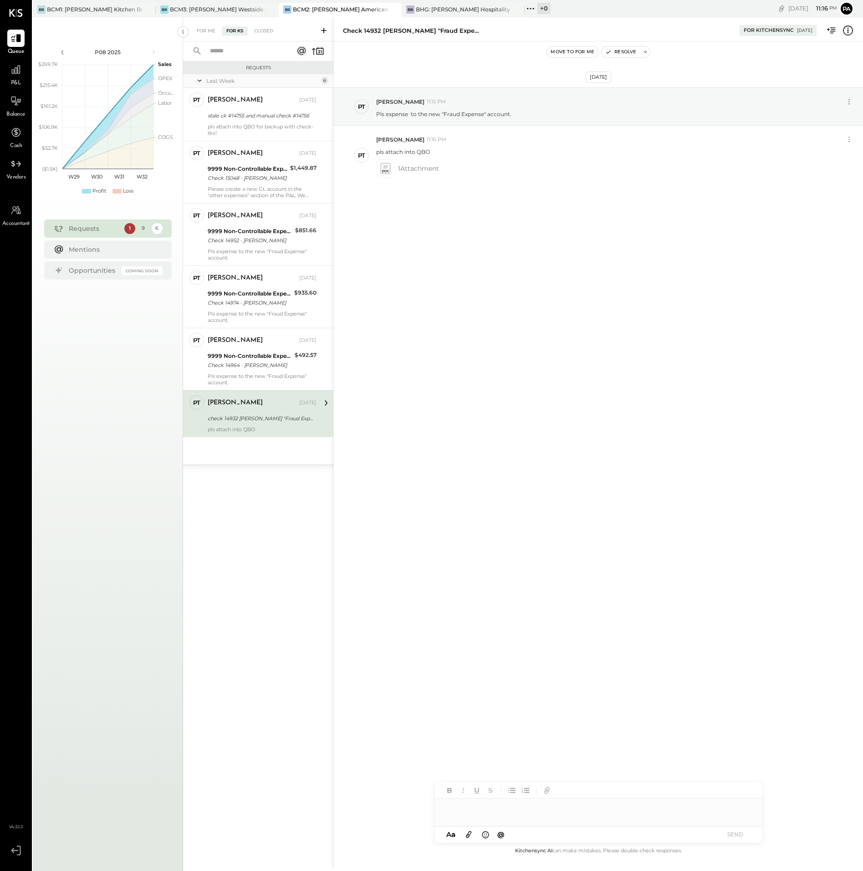
click at [325, 29] on icon at bounding box center [323, 30] width 9 height 9
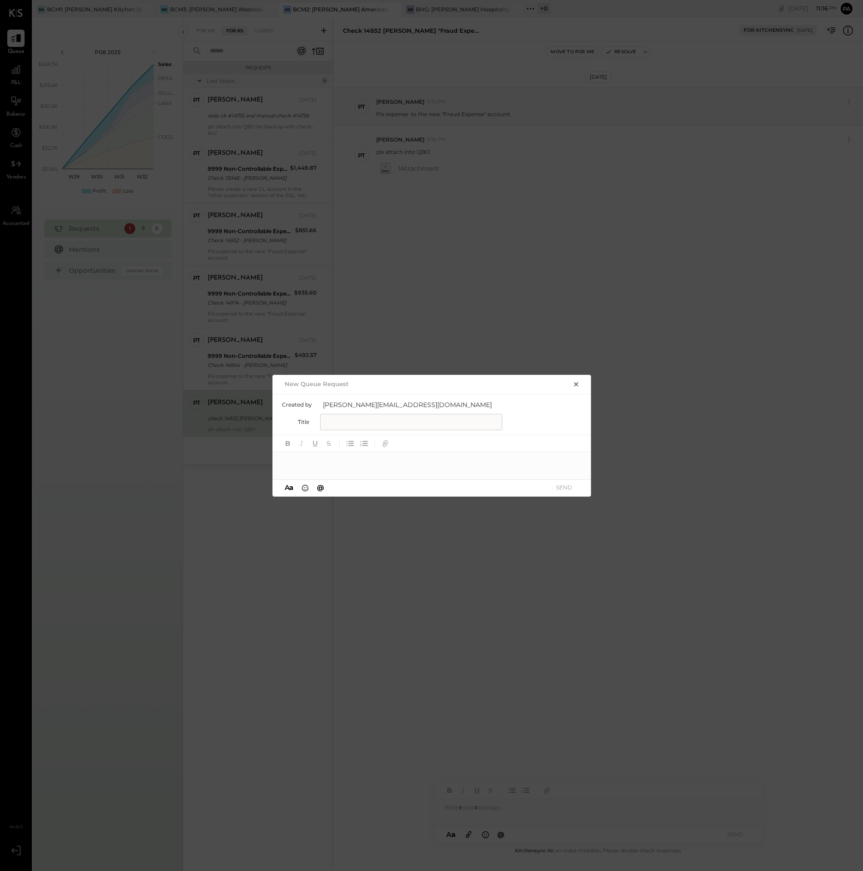
click at [336, 424] on input "text" at bounding box center [411, 422] width 182 height 16
click at [358, 420] on input "*****" at bounding box center [411, 422] width 182 height 16
type input "**********"
click at [318, 462] on div at bounding box center [432, 461] width 319 height 18
paste div
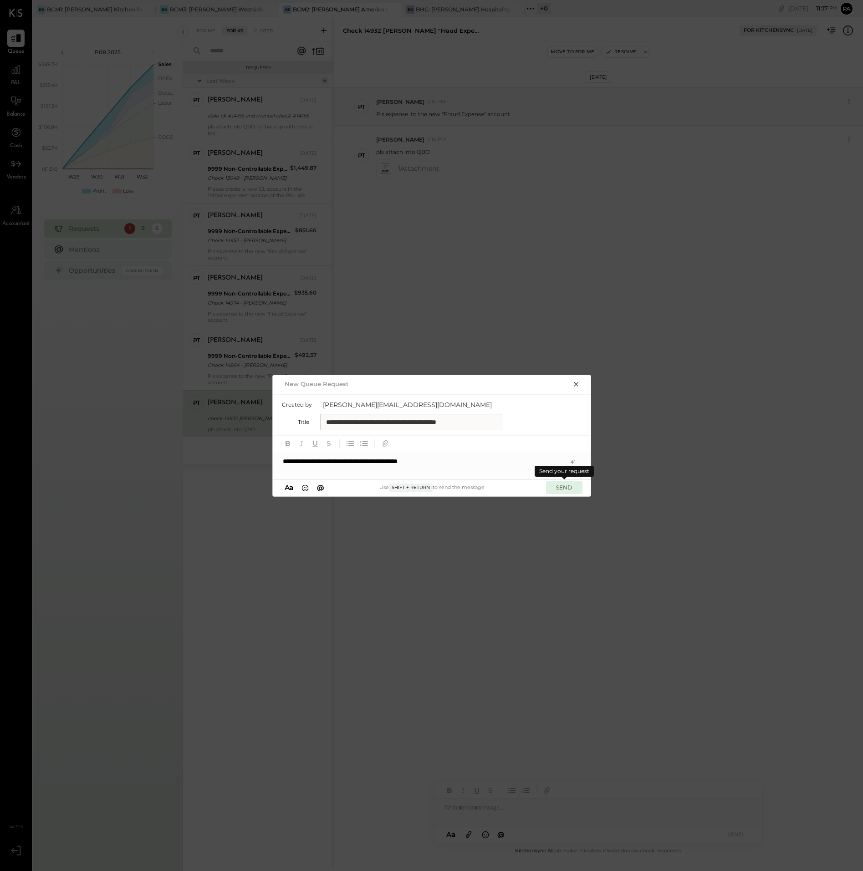
click at [561, 488] on button "SEND" at bounding box center [564, 487] width 36 height 12
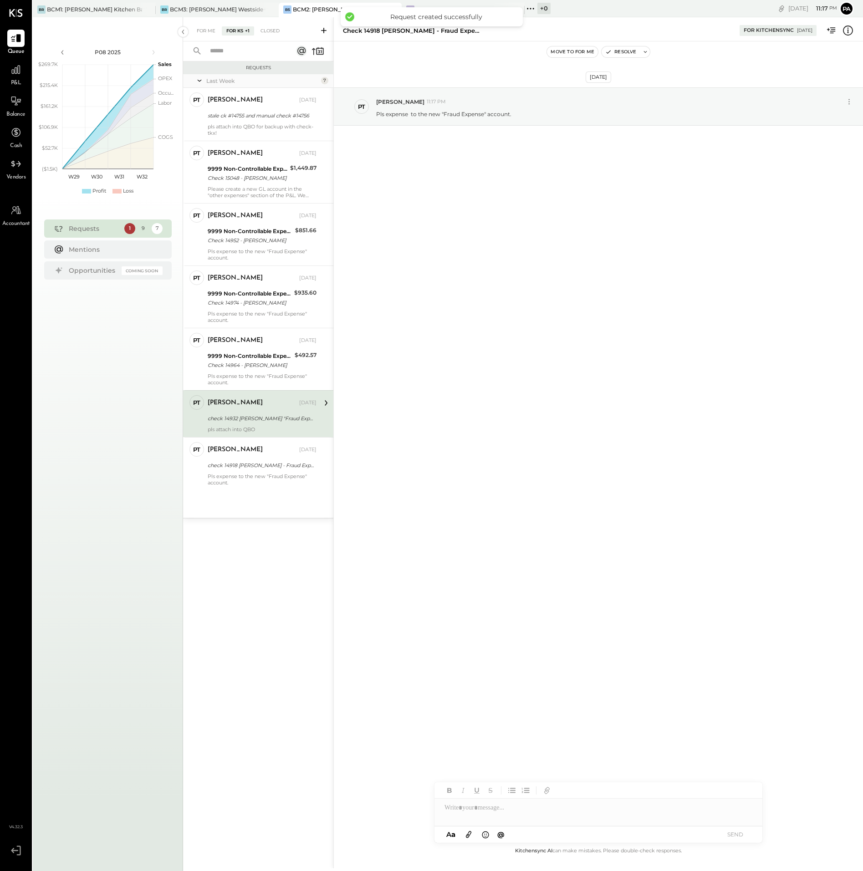
click at [470, 832] on icon at bounding box center [469, 834] width 10 height 10
click at [470, 775] on div at bounding box center [598, 773] width 328 height 18
click at [738, 835] on button "SEND" at bounding box center [735, 834] width 36 height 12
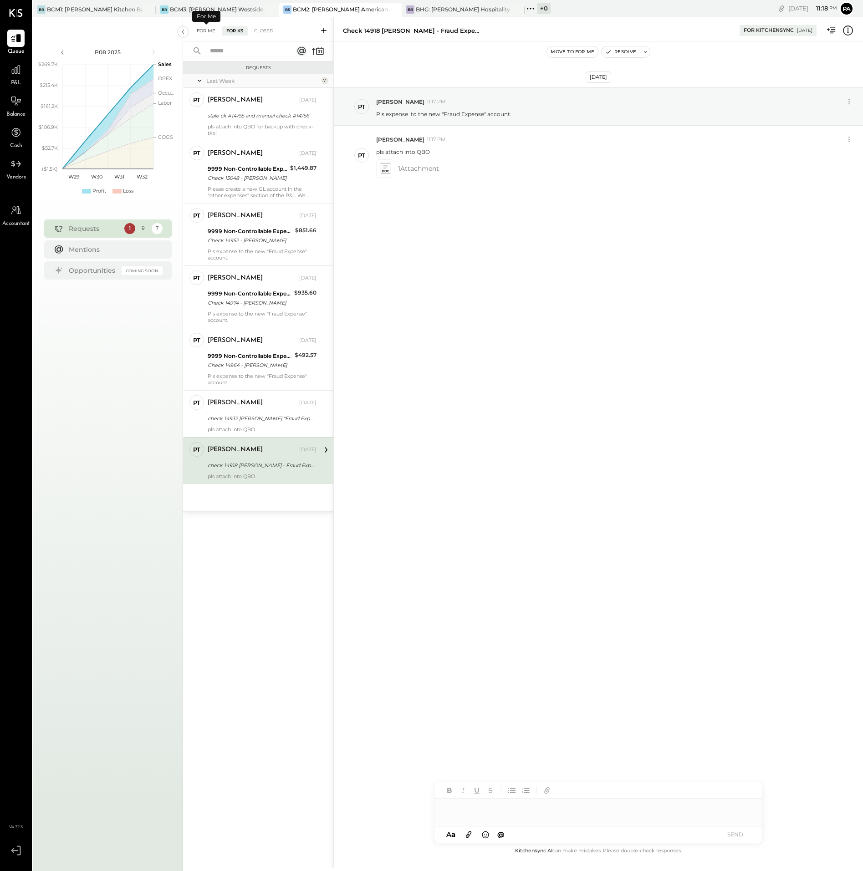
click at [206, 28] on div "For Me" at bounding box center [206, 30] width 28 height 9
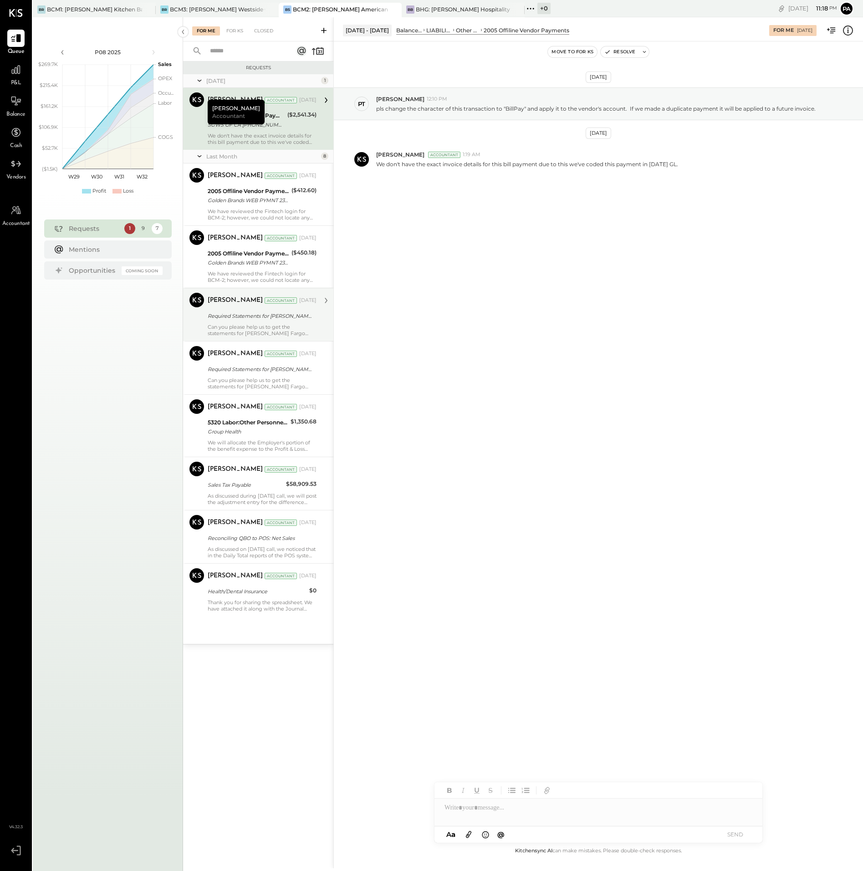
click at [230, 326] on div "Can you please help us to get the statements for [PERSON_NAME] Fargo Signify CC…" at bounding box center [262, 330] width 109 height 13
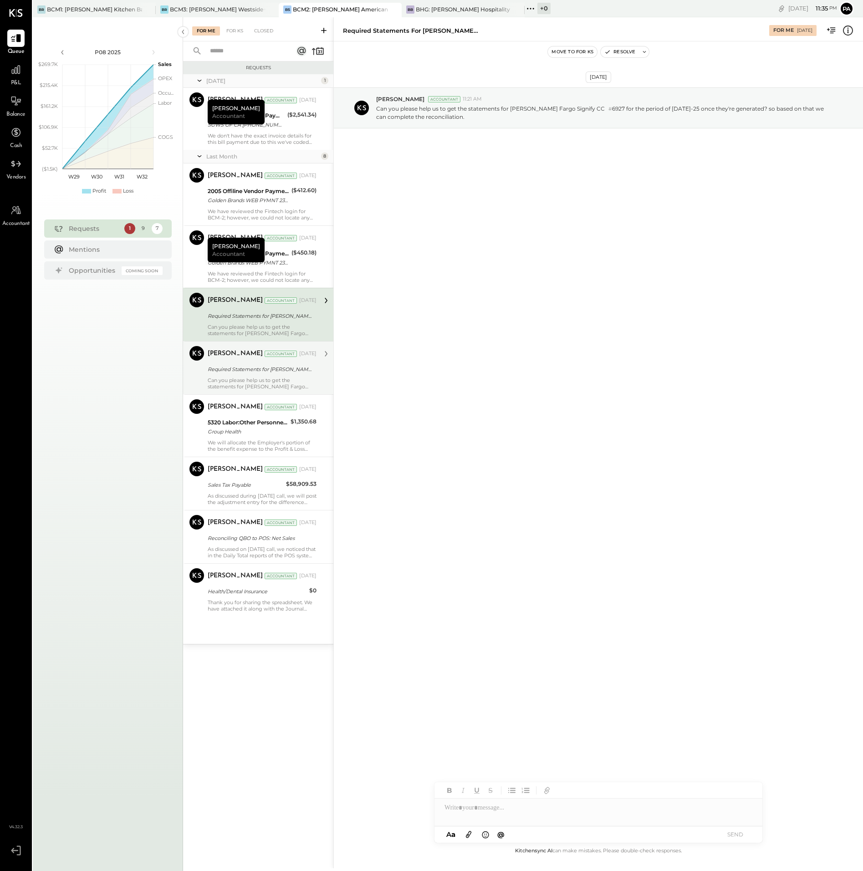
click at [255, 372] on div "Required Statements for [PERSON_NAME] Fargo LOC # 6035 for [DATE]-25!" at bounding box center [261, 369] width 106 height 9
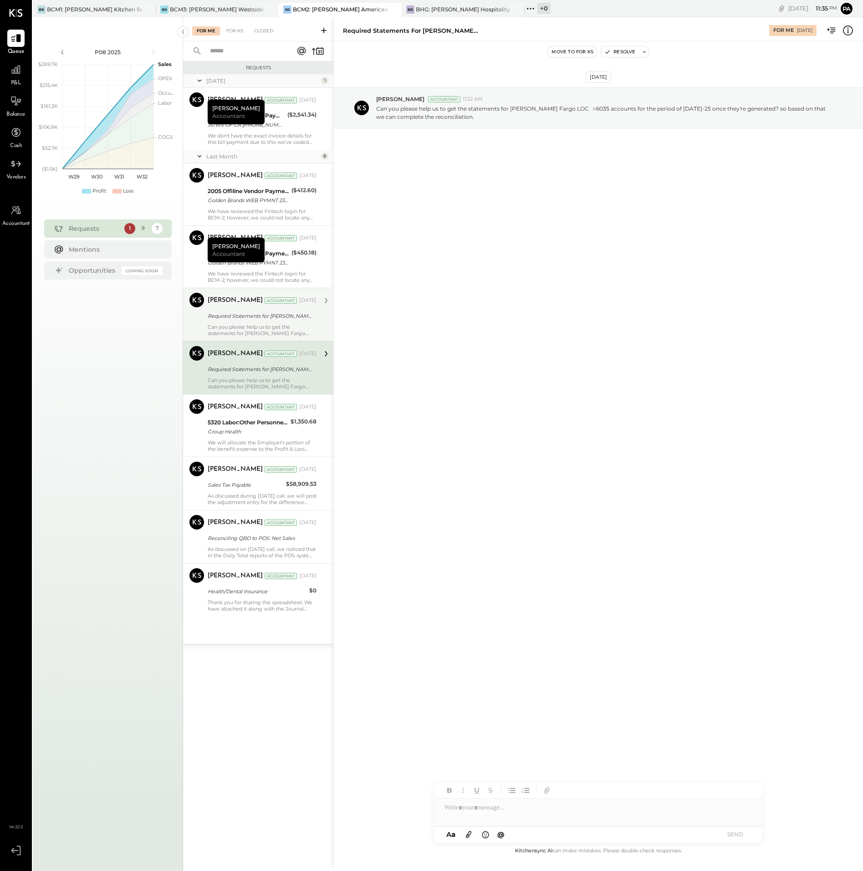
click at [497, 812] on div at bounding box center [598, 808] width 328 height 18
click at [543, 810] on div "**********" at bounding box center [598, 808] width 328 height 18
click at [468, 835] on icon at bounding box center [468, 834] width 5 height 7
click at [469, 834] on icon at bounding box center [469, 834] width 10 height 10
click at [734, 833] on button "SEND" at bounding box center [735, 834] width 36 height 12
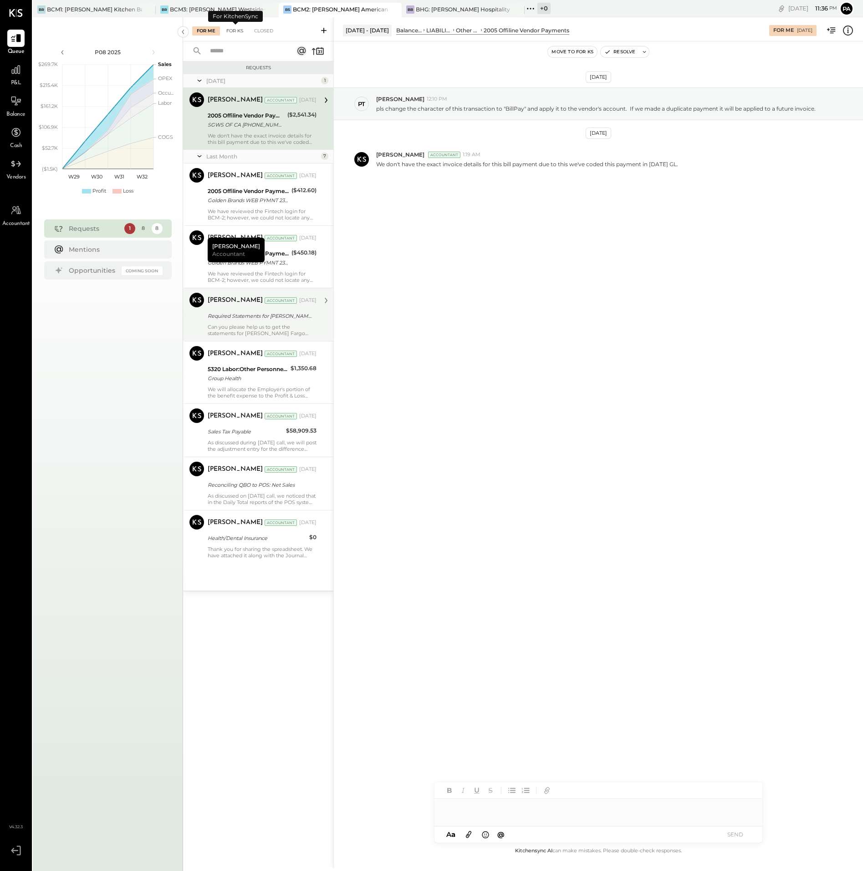
click at [233, 31] on div "For KS" at bounding box center [235, 30] width 26 height 9
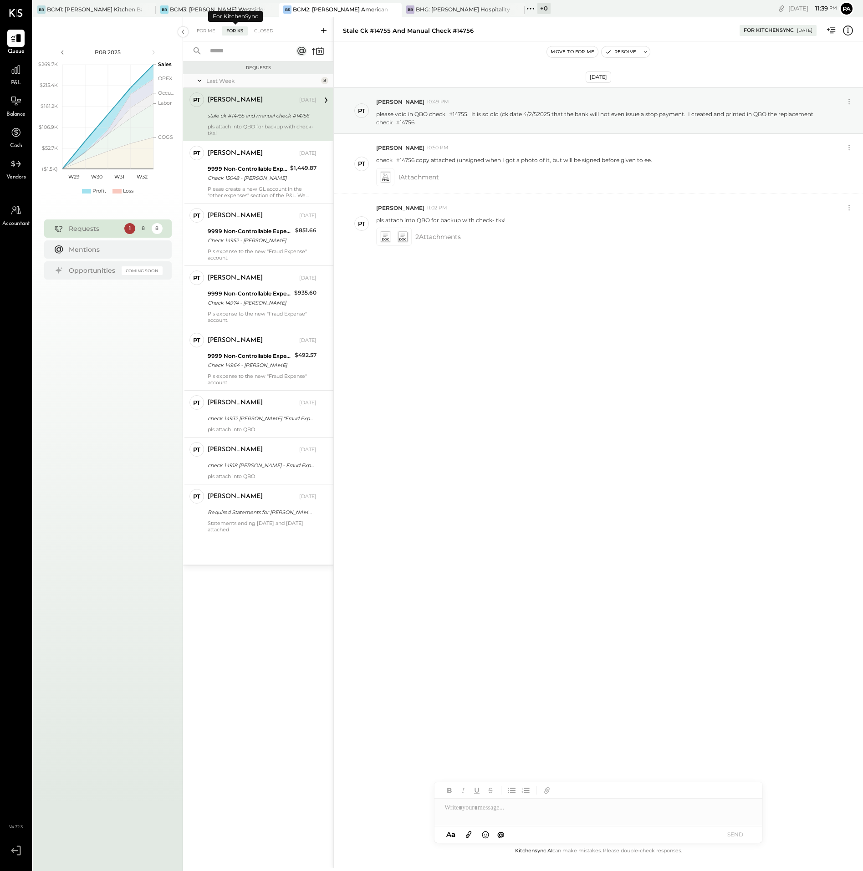
click at [239, 31] on div "For KS" at bounding box center [235, 30] width 26 height 9
click at [323, 29] on icon at bounding box center [323, 30] width 9 height 9
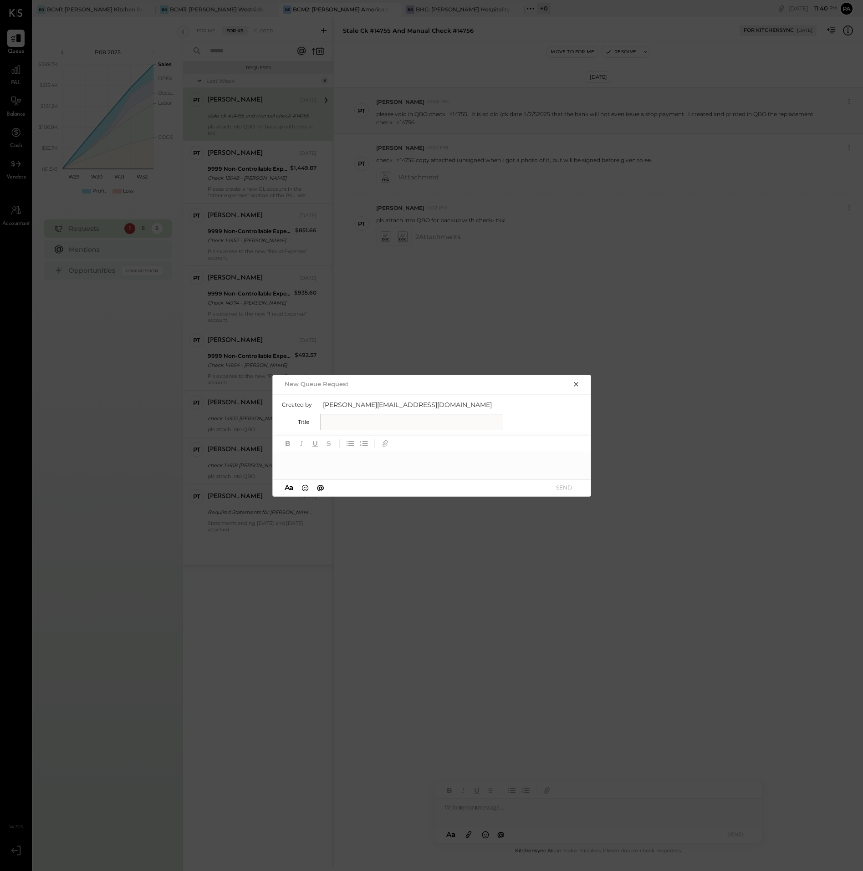
click at [349, 420] on input "text" at bounding box center [411, 422] width 182 height 16
click at [492, 422] on input "**********" at bounding box center [411, 422] width 182 height 16
type input "**********"
click at [338, 462] on div at bounding box center [432, 461] width 319 height 18
click at [566, 486] on button "SEND" at bounding box center [564, 487] width 36 height 12
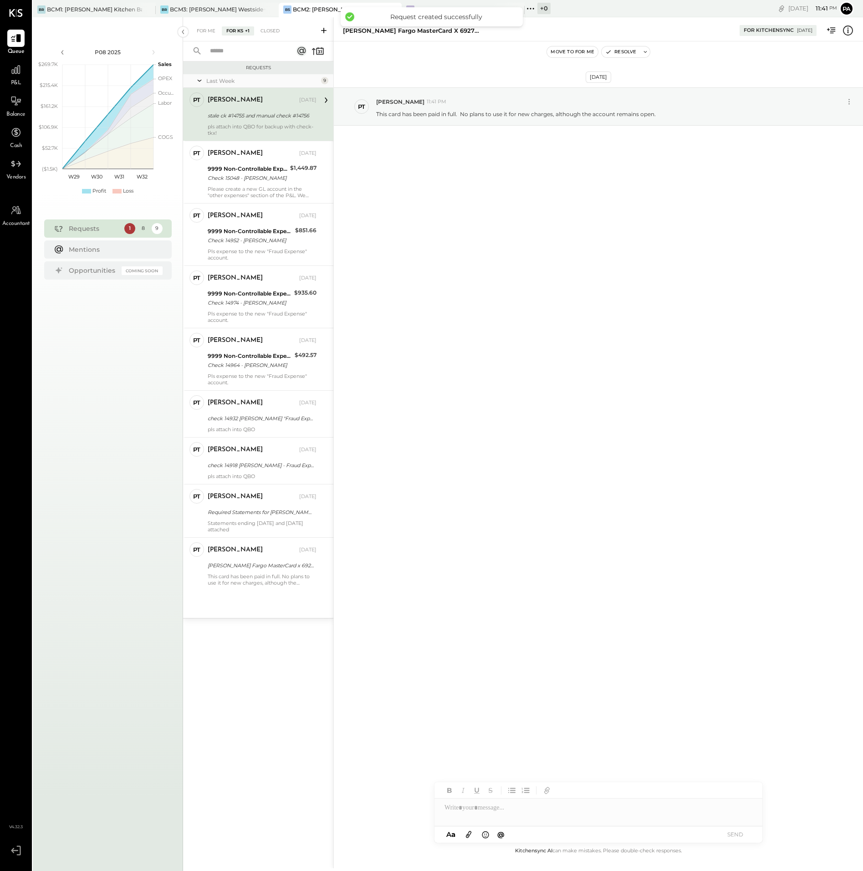
click at [474, 811] on div at bounding box center [598, 808] width 328 height 18
click at [469, 834] on icon at bounding box center [468, 834] width 5 height 7
click at [739, 832] on button "SEND" at bounding box center [735, 834] width 36 height 12
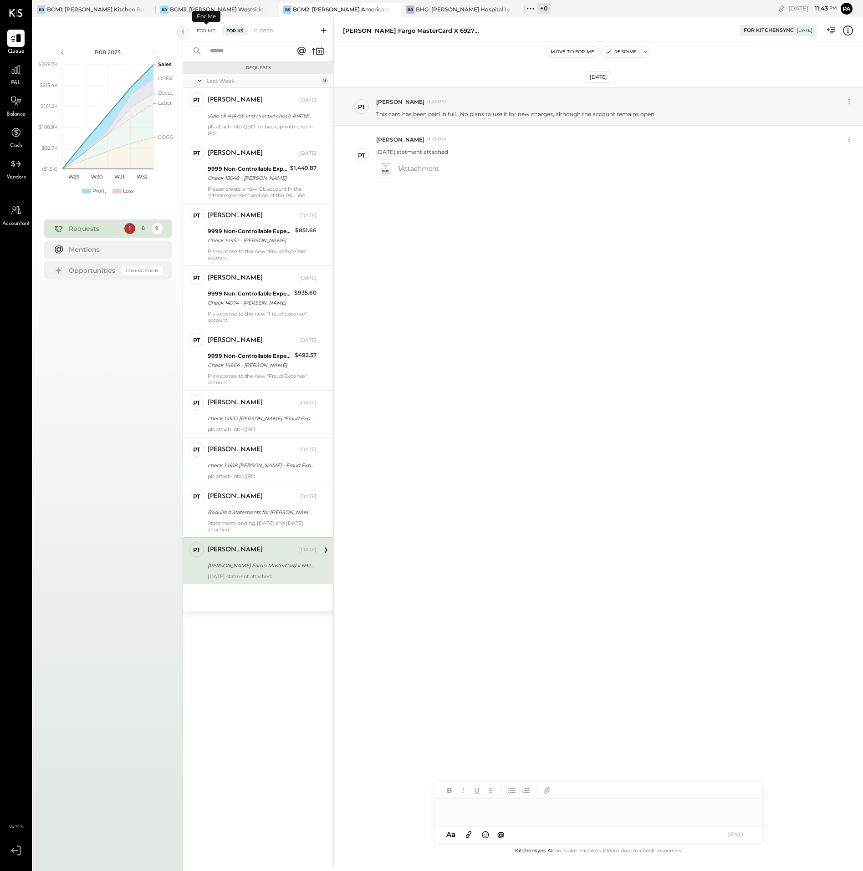
click at [205, 28] on div "For Me" at bounding box center [206, 30] width 28 height 9
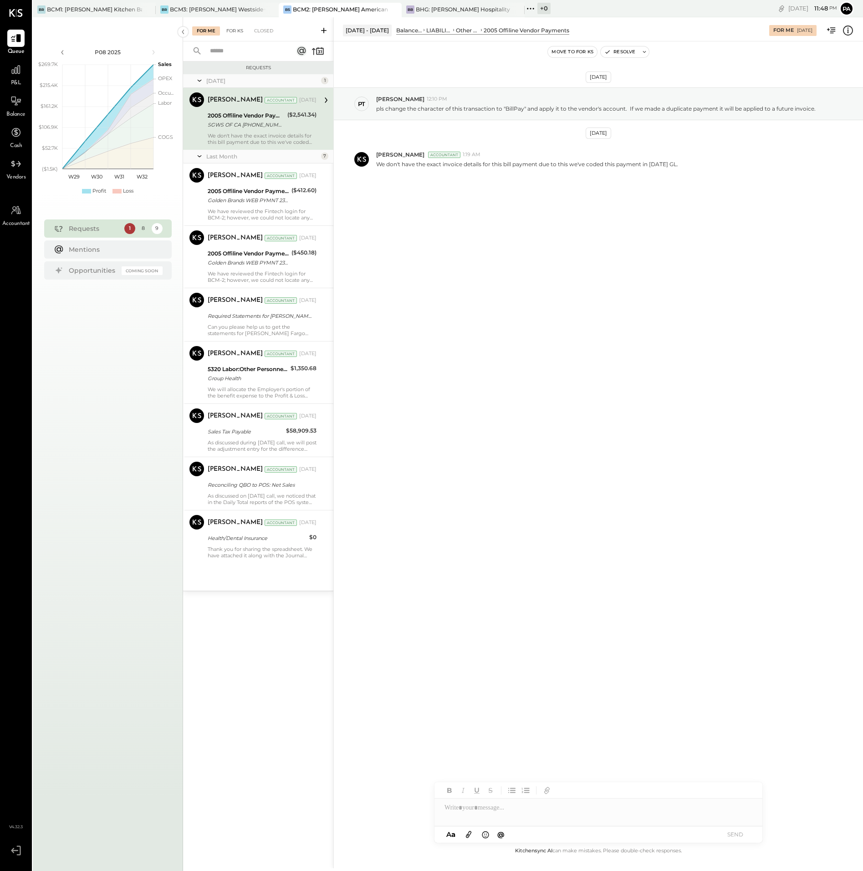
click at [230, 31] on div "For KS" at bounding box center [235, 30] width 26 height 9
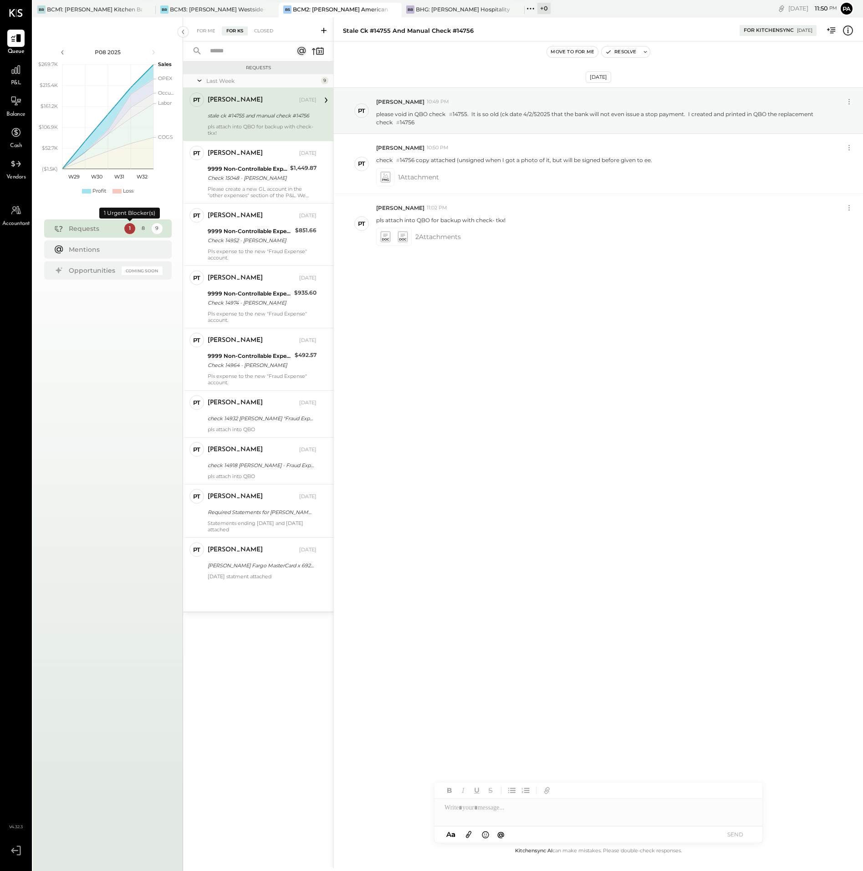
click at [126, 229] on div "1" at bounding box center [129, 228] width 11 height 11
click at [128, 228] on div "1" at bounding box center [129, 228] width 11 height 11
click at [83, 226] on div "Requests" at bounding box center [94, 228] width 51 height 9
click at [58, 229] on icon at bounding box center [58, 228] width 11 height 11
click at [129, 228] on div "1" at bounding box center [129, 228] width 11 height 11
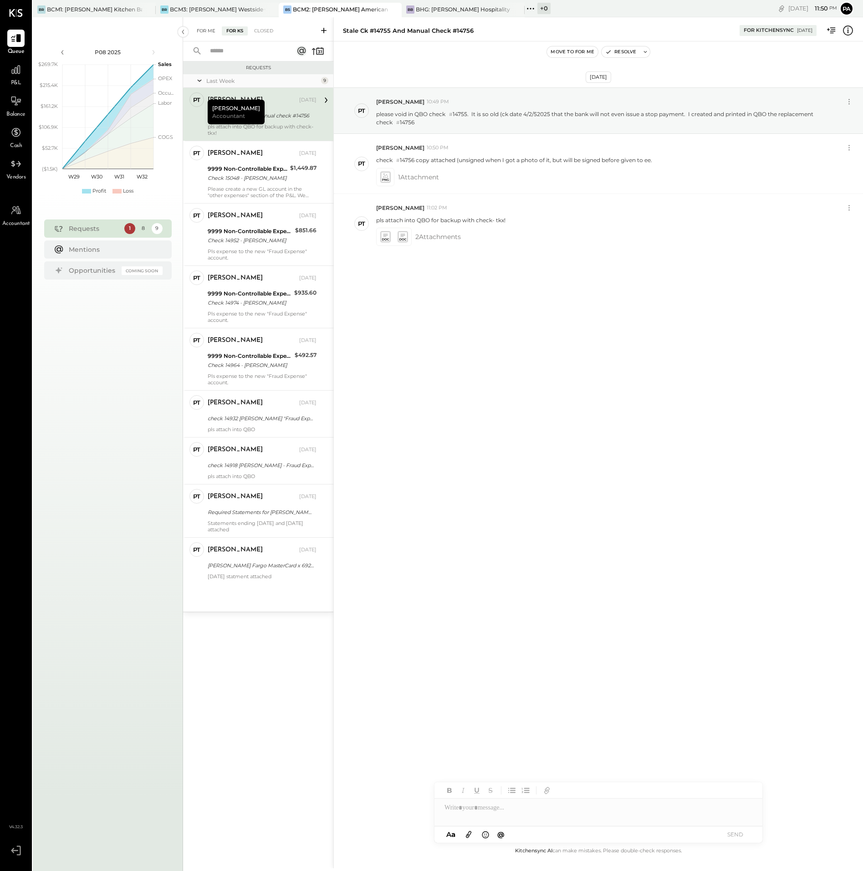
click at [204, 28] on div "For Me" at bounding box center [206, 30] width 28 height 9
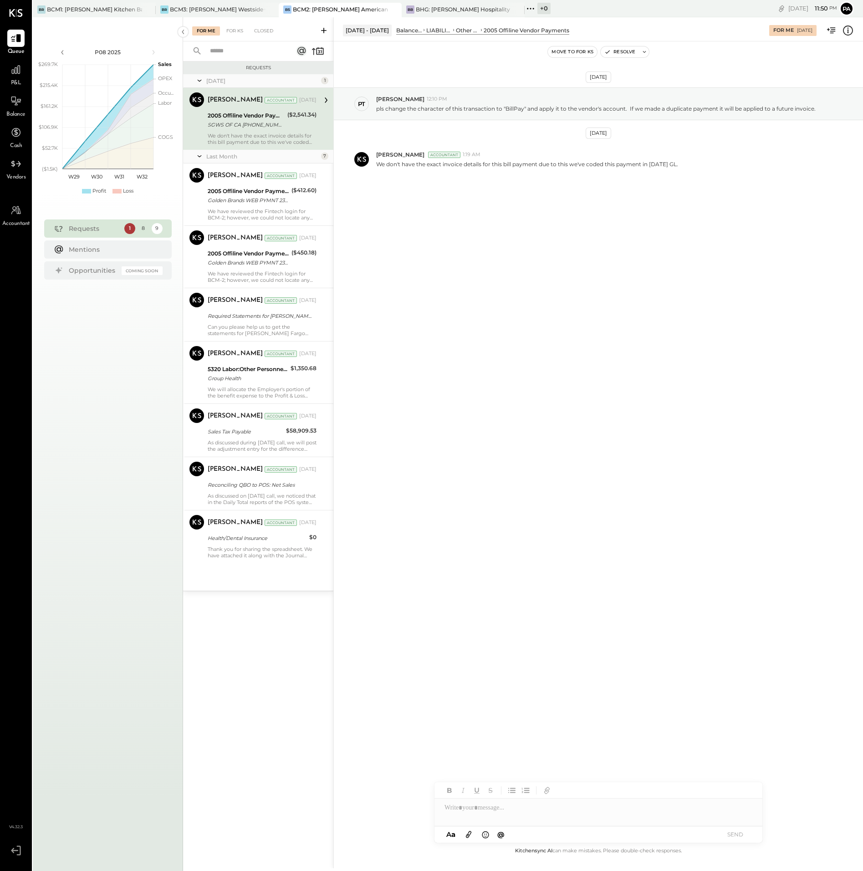
click at [197, 79] on icon at bounding box center [199, 80] width 9 height 23
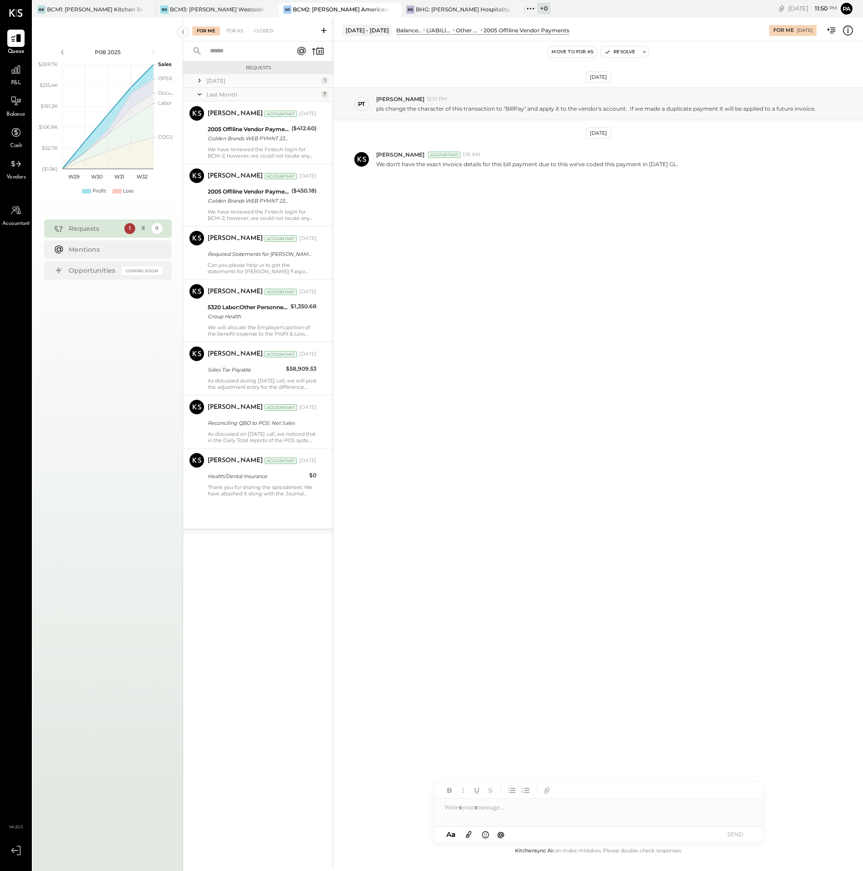
click at [216, 79] on div "[DATE]" at bounding box center [262, 81] width 112 height 8
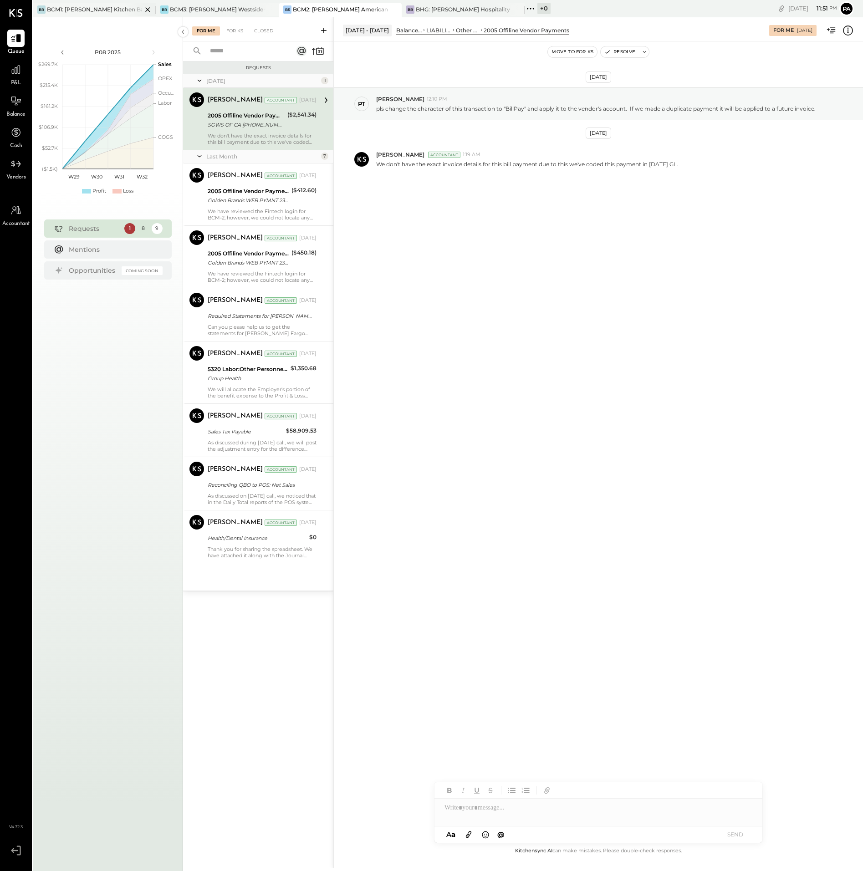
click at [116, 7] on div "BCM1: [PERSON_NAME] Kitchen Bar Market" at bounding box center [94, 9] width 95 height 8
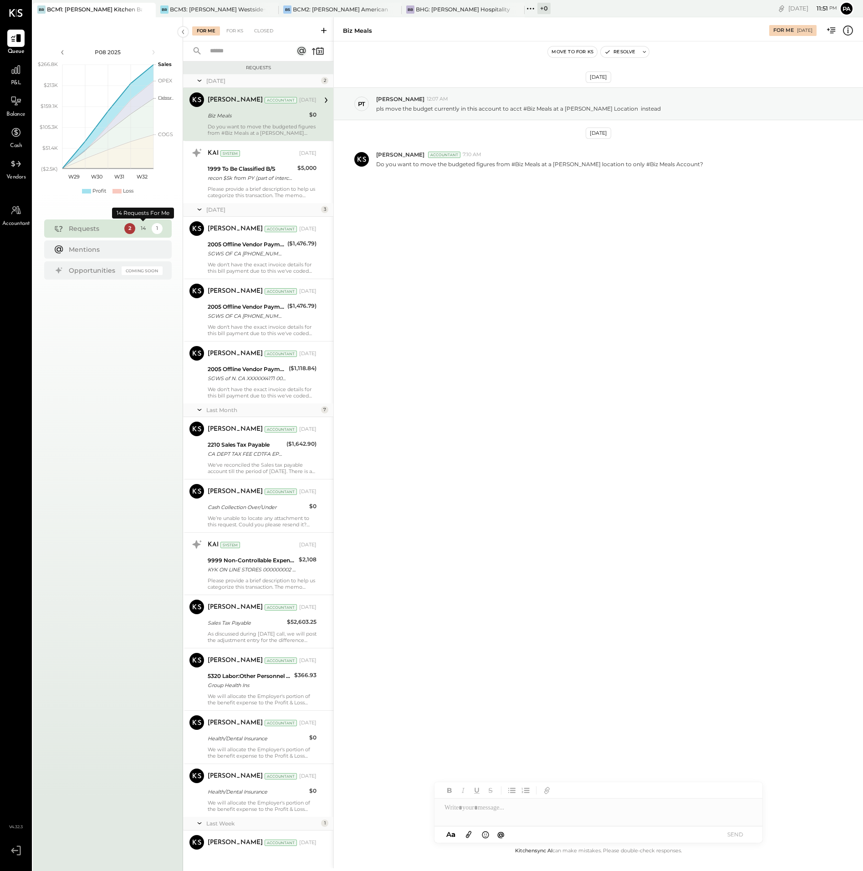
click at [142, 228] on div "14" at bounding box center [143, 228] width 11 height 11
click at [265, 515] on div "We’re unable to locate any attachment to this request. Could you please resend …" at bounding box center [262, 521] width 109 height 13
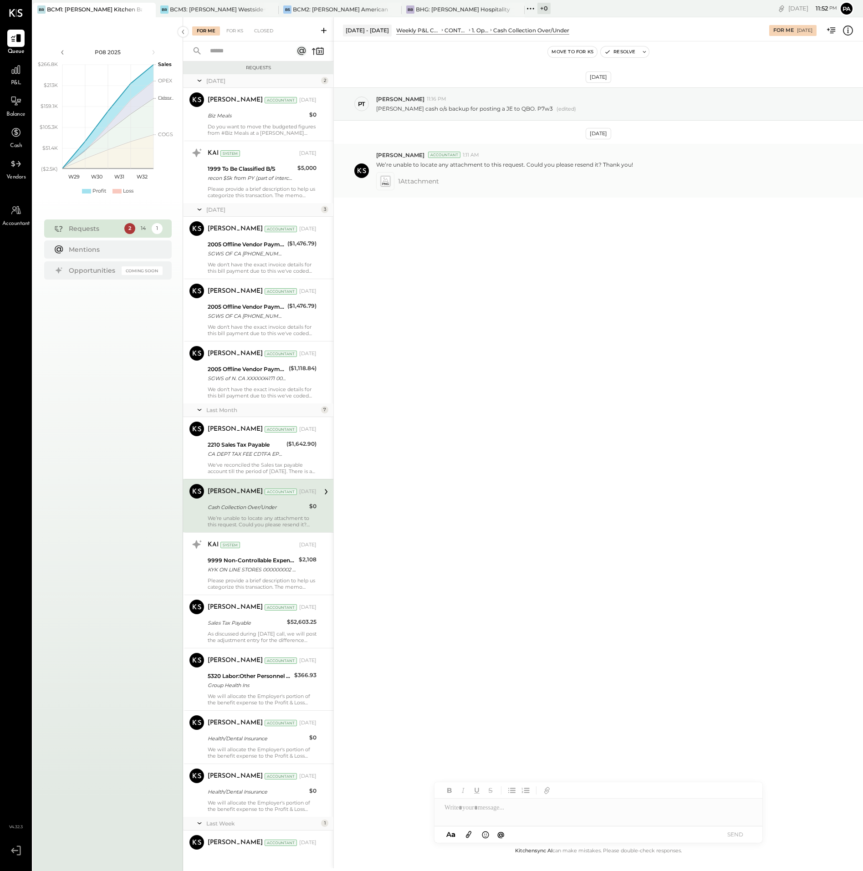
click at [386, 180] on icon at bounding box center [385, 181] width 10 height 10
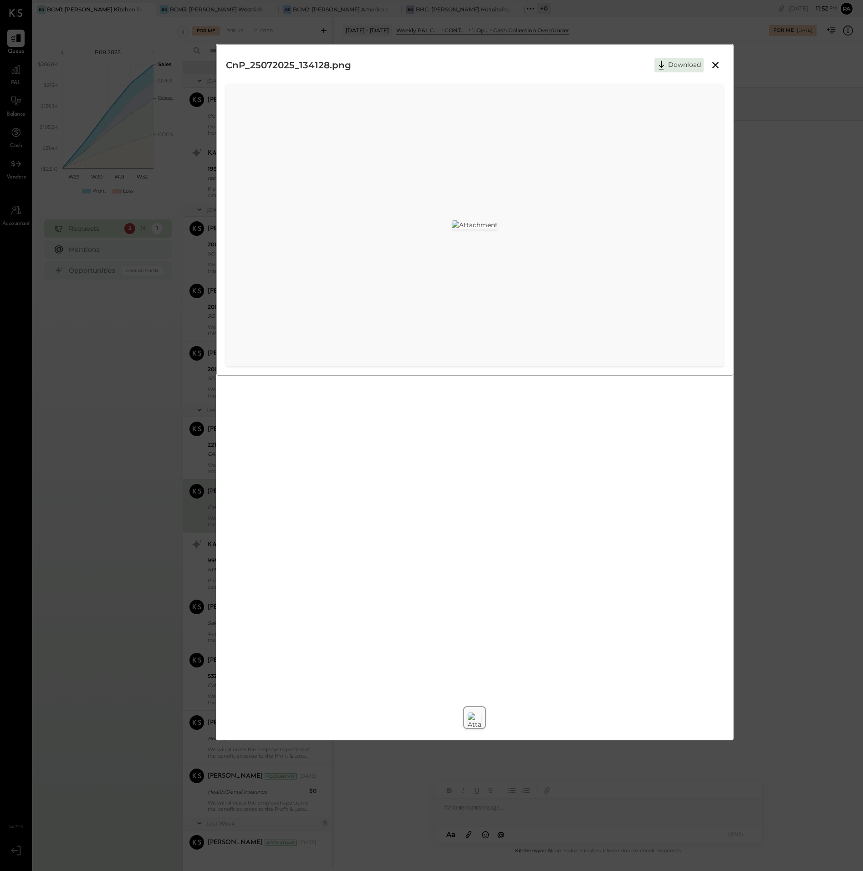
click at [716, 64] on icon at bounding box center [715, 65] width 6 height 6
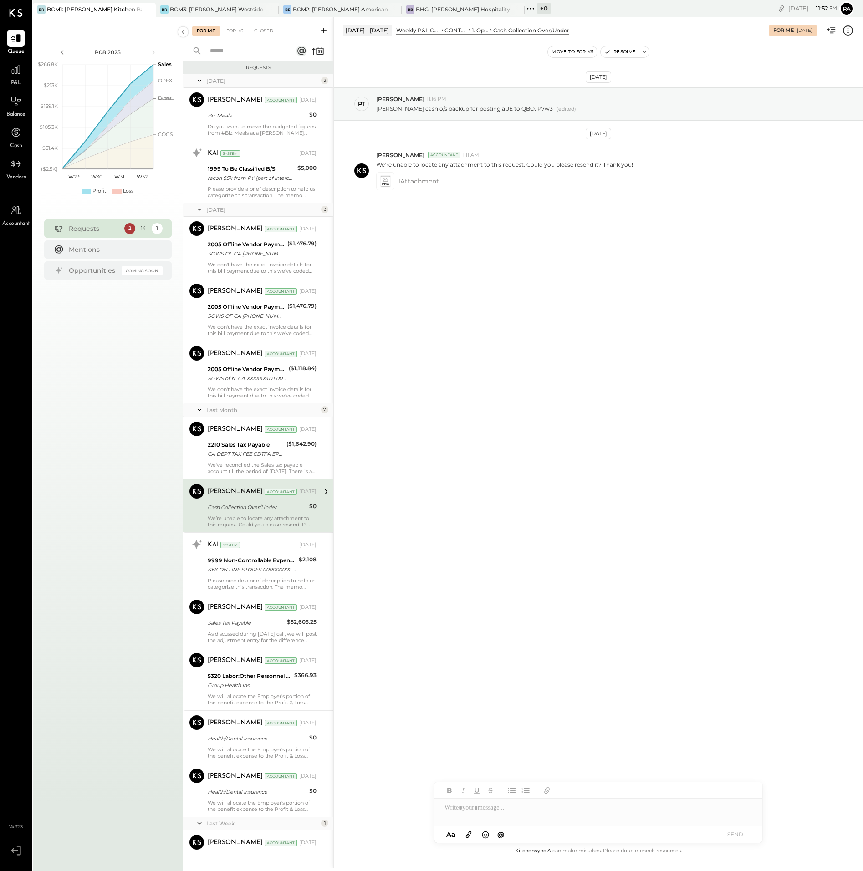
click at [467, 834] on icon at bounding box center [468, 834] width 5 height 7
click at [483, 776] on div at bounding box center [598, 773] width 328 height 18
click at [740, 832] on button "SEND" at bounding box center [735, 834] width 36 height 12
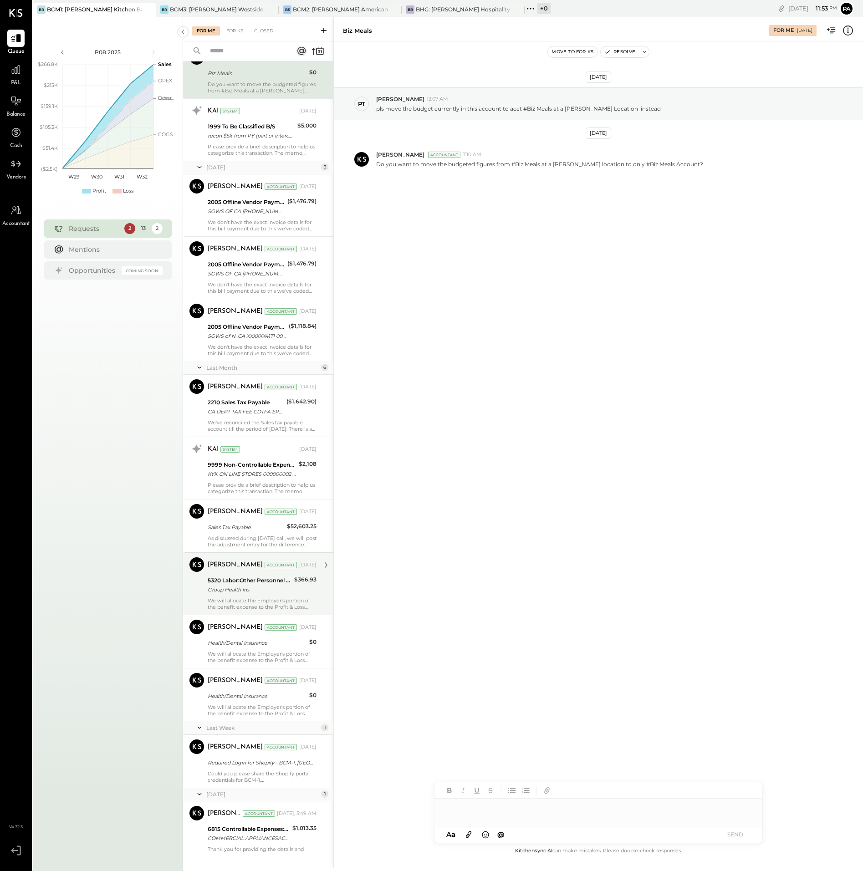
scroll to position [81, 0]
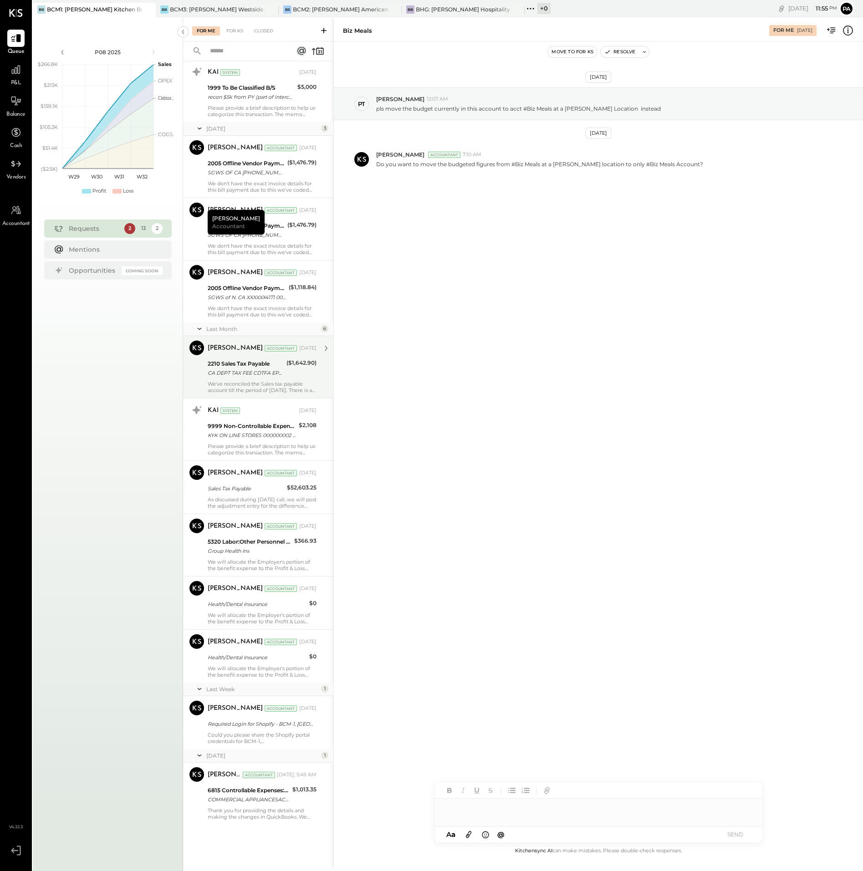
click at [247, 374] on div "CA DEPT TAX FEE CDTFA EPMT 28221 CA DEPT TAX FEE CDTFA EPMT XXXXXX2215 [DATE] T…" at bounding box center [246, 372] width 76 height 9
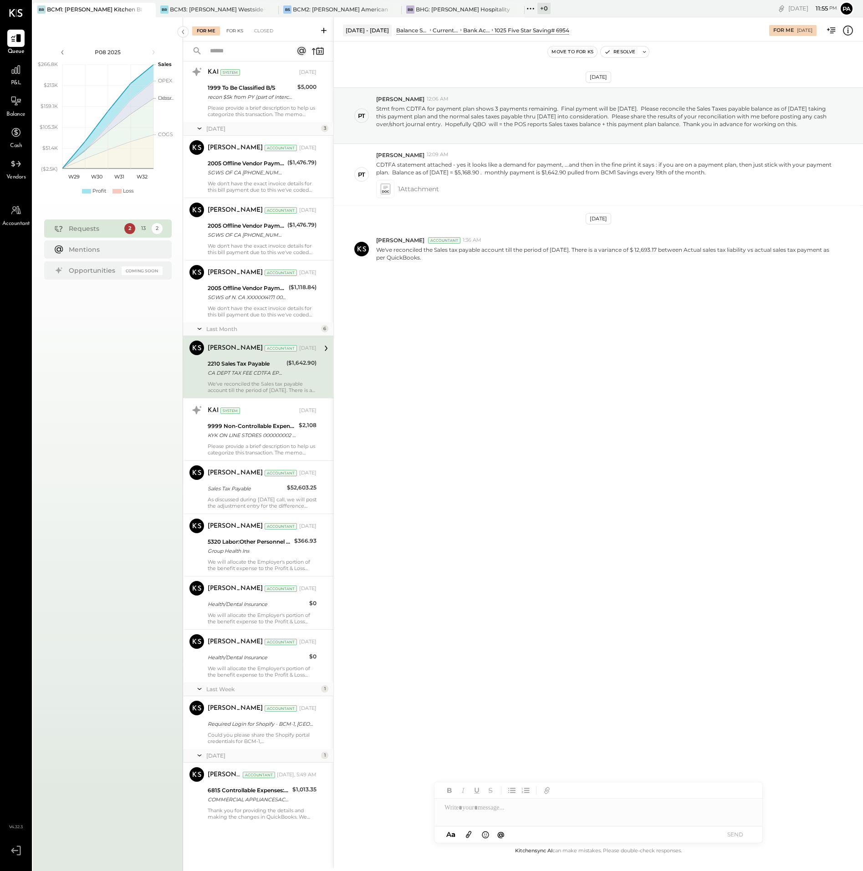
click at [239, 29] on div "For KS" at bounding box center [235, 30] width 26 height 9
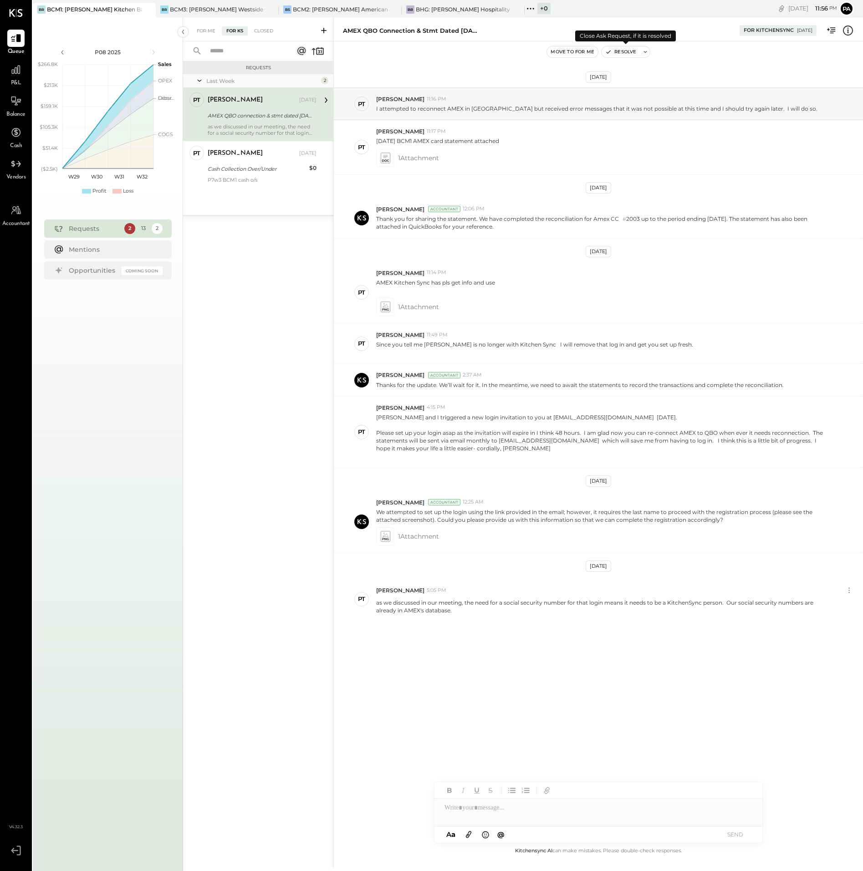
click at [630, 50] on button "Resolve" at bounding box center [620, 51] width 38 height 11
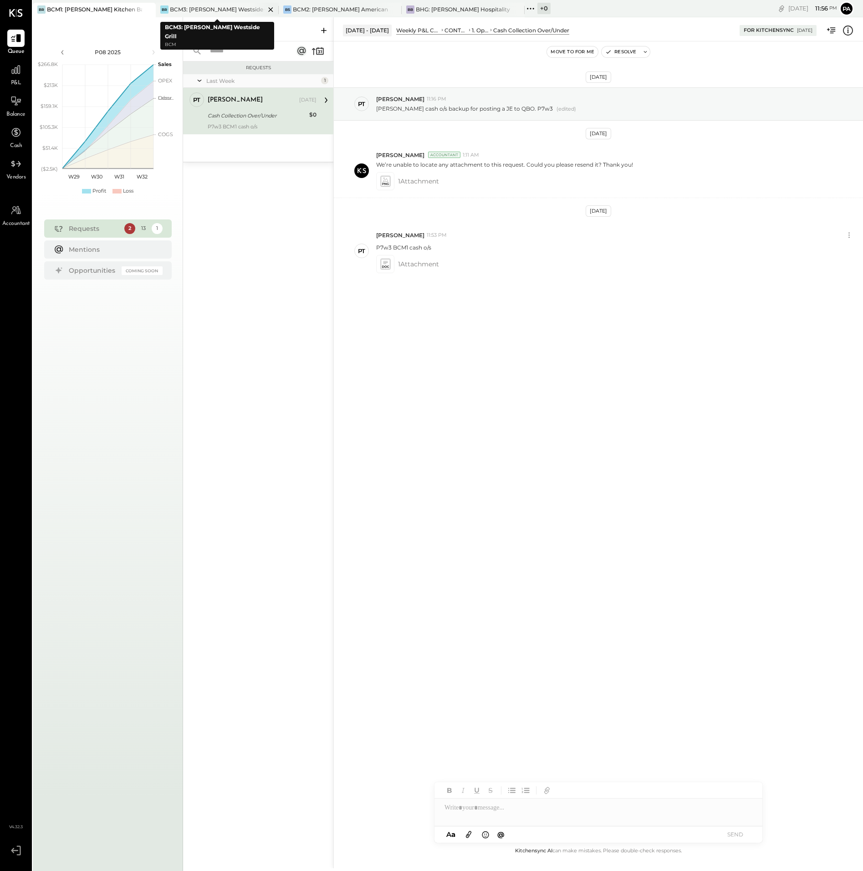
click at [211, 8] on div "BCM3: [PERSON_NAME] Westside Grill" at bounding box center [217, 9] width 95 height 8
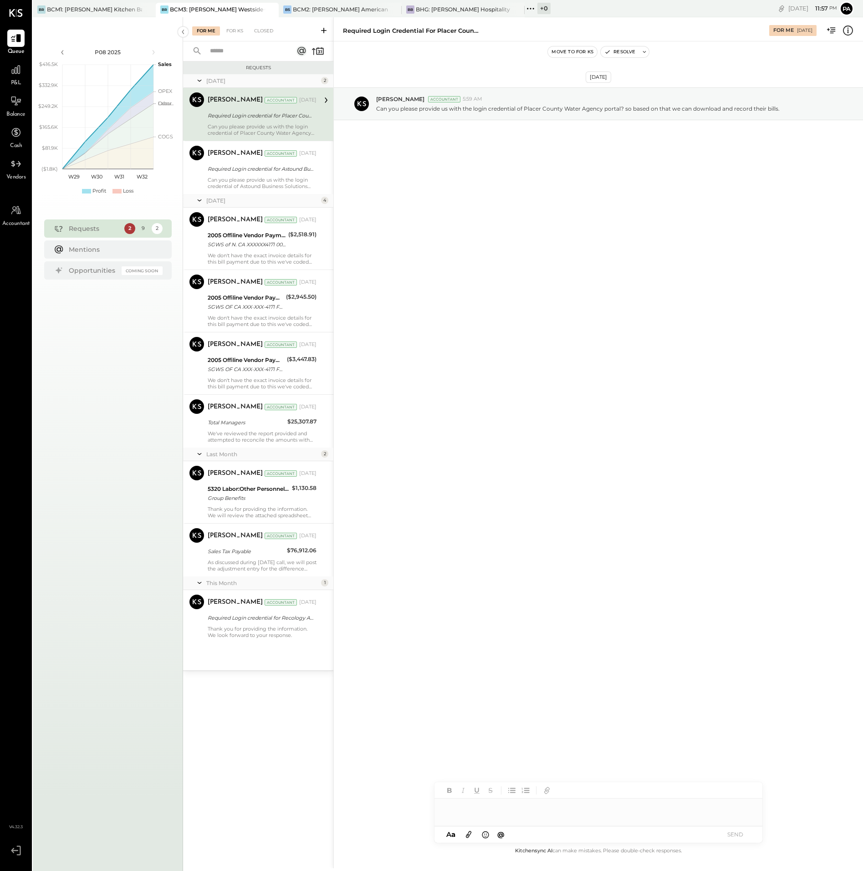
click at [15, 852] on icon at bounding box center [16, 851] width 16 height 14
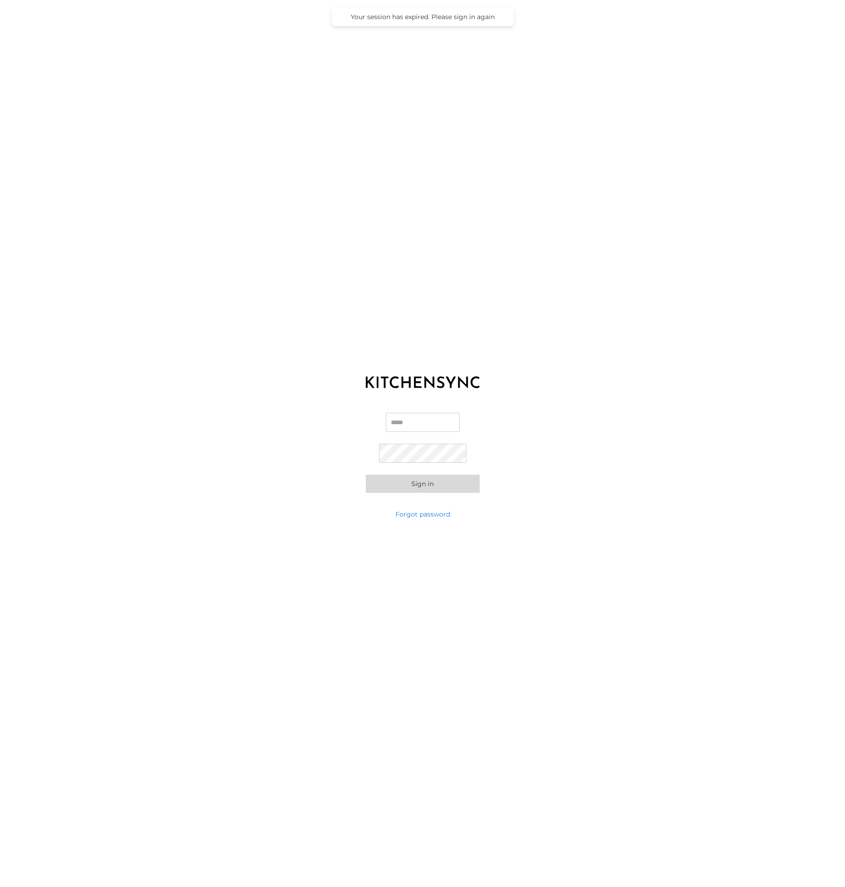
type input "**********"
click at [428, 481] on button "Sign in" at bounding box center [423, 484] width 114 height 18
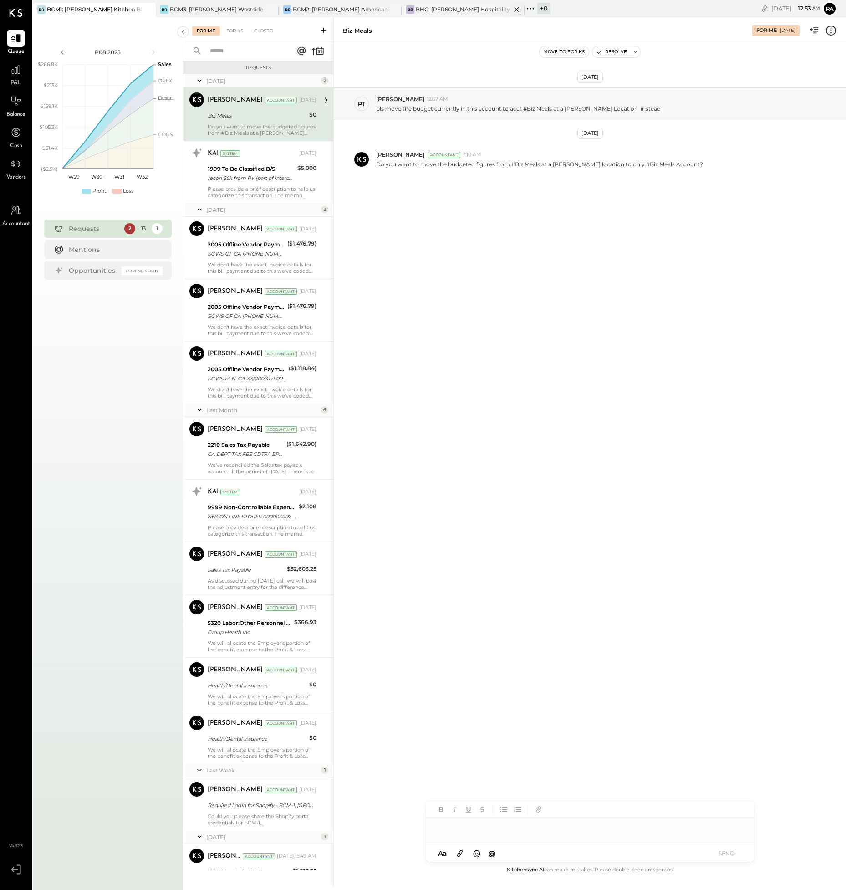
click at [458, 6] on div "BHG: [PERSON_NAME] Hospitality Group, LLC" at bounding box center [463, 9] width 95 height 8
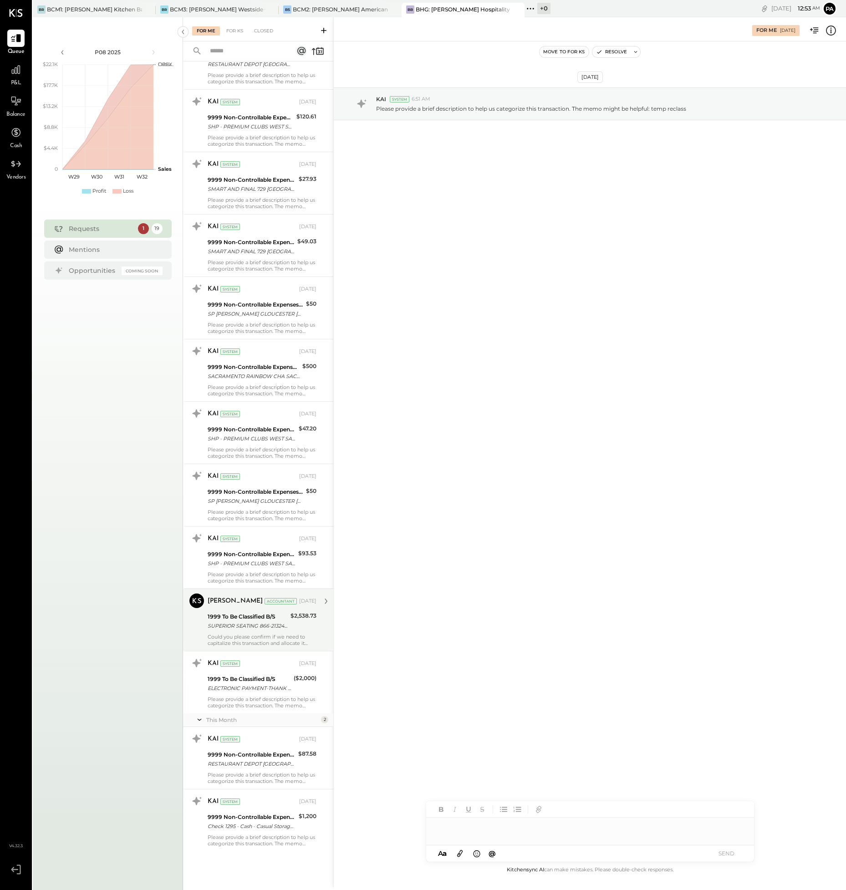
scroll to position [457, 0]
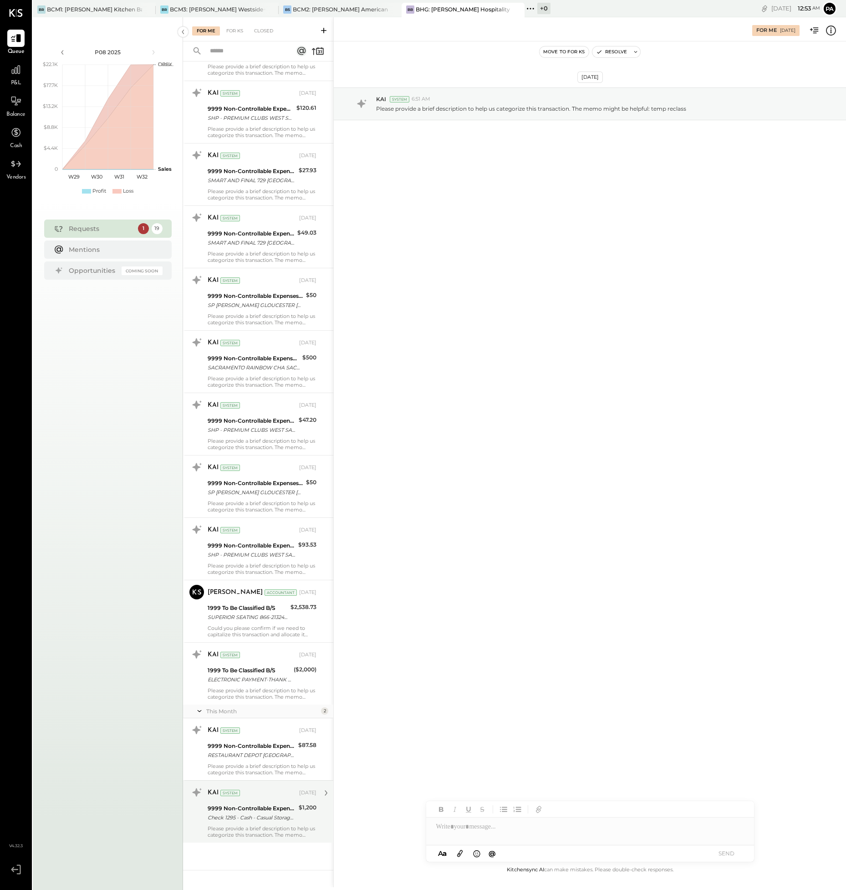
click at [272, 824] on div "KAI System Aug 01, 2025 9999 Non-Controllable Expenses:To Be Classified P&L Che…" at bounding box center [262, 811] width 109 height 53
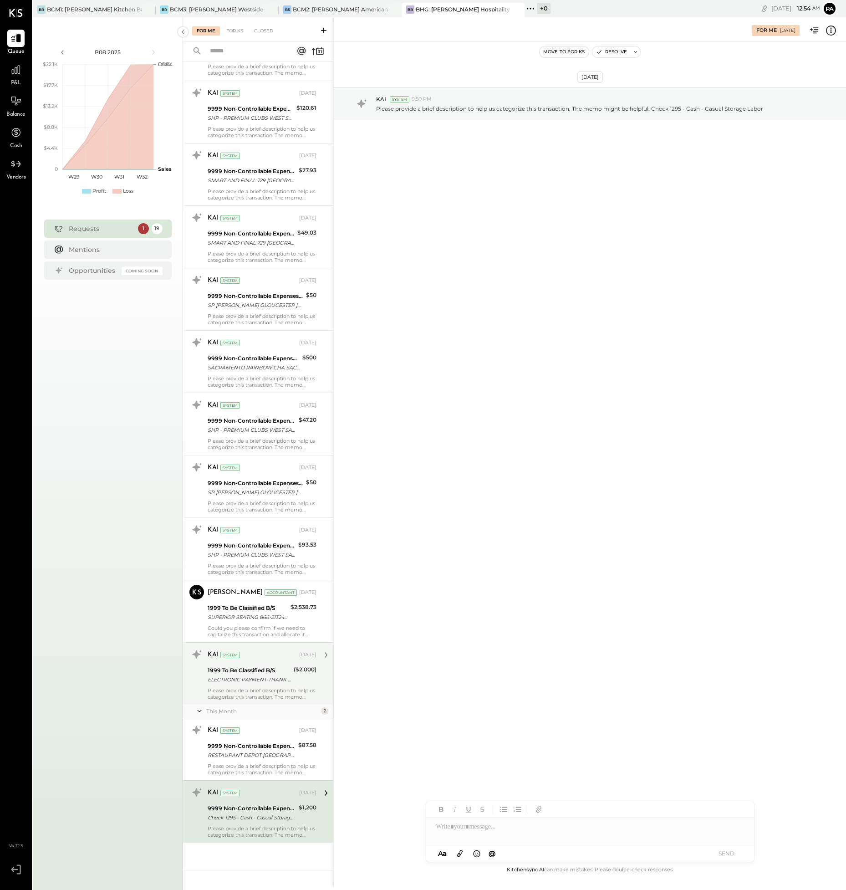
click at [250, 692] on div "Please provide a brief description to help us categorize this transaction. The …" at bounding box center [262, 693] width 109 height 13
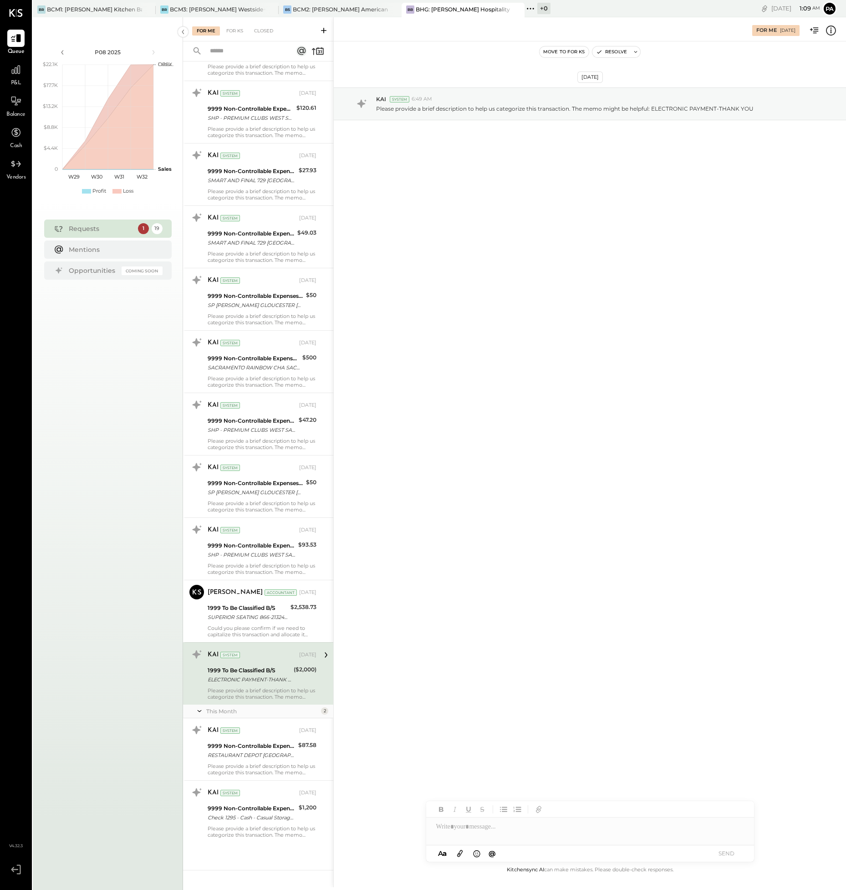
click at [16, 868] on icon at bounding box center [16, 869] width 16 height 14
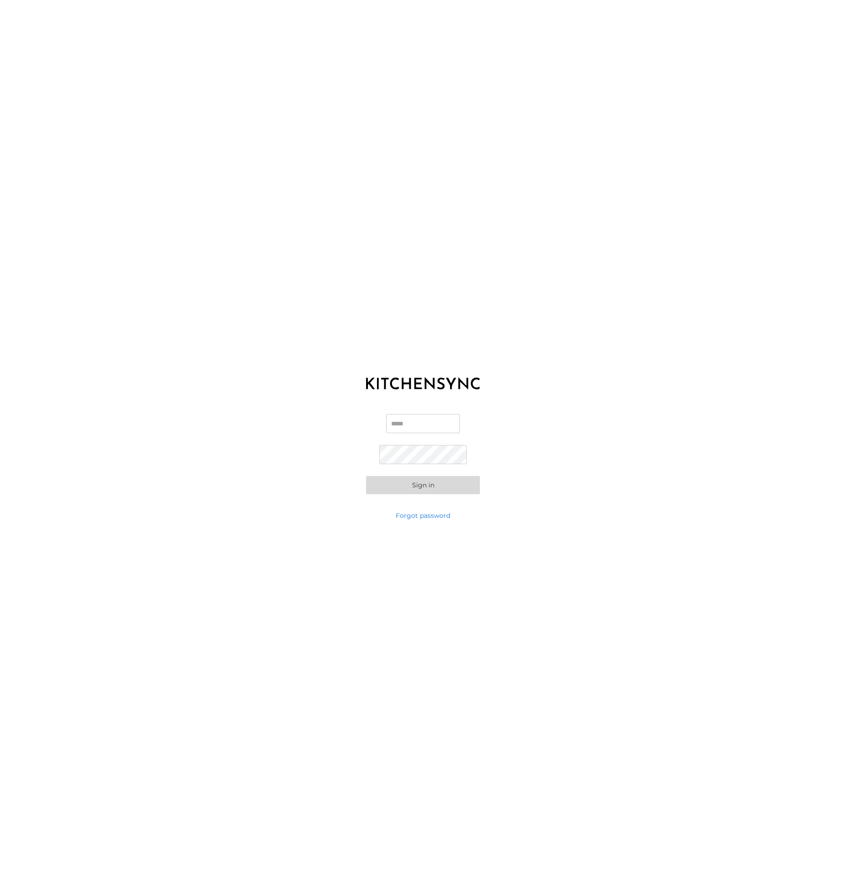
type input "**********"
